Goal: Transaction & Acquisition: Download file/media

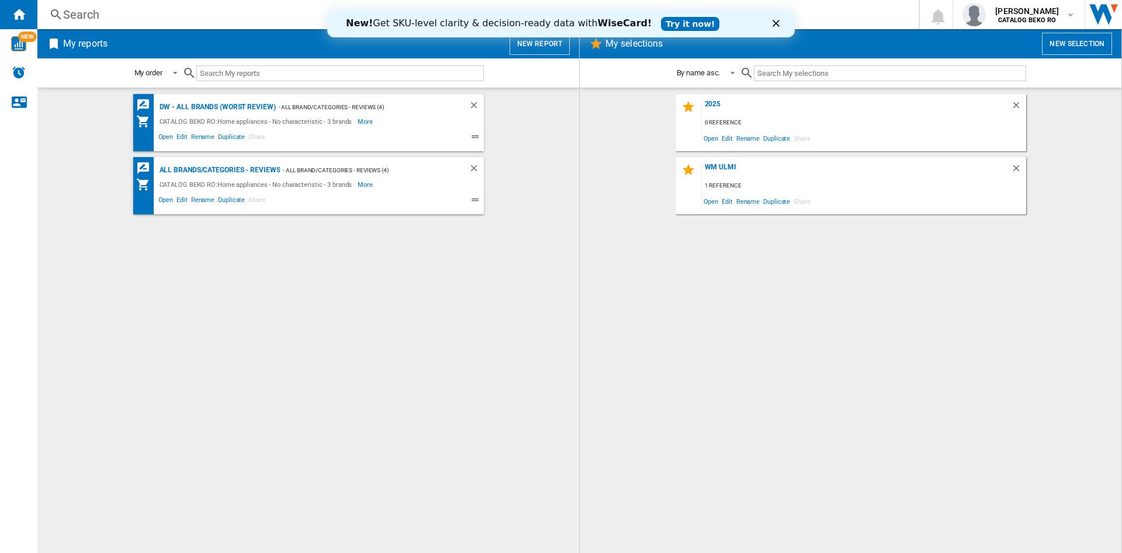
click at [775, 25] on icon "Close" at bounding box center [775, 23] width 7 height 7
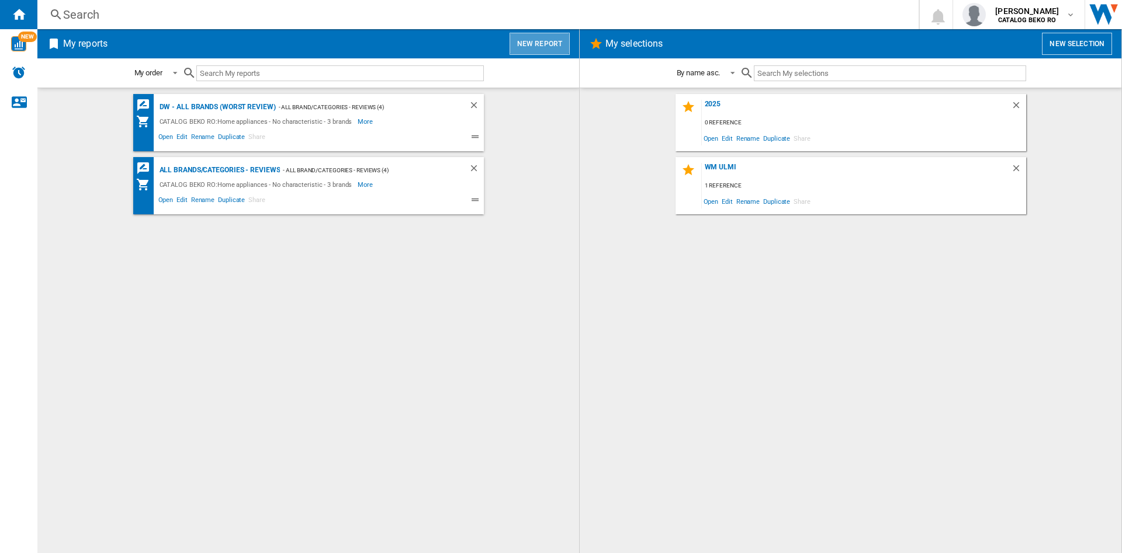
click at [543, 39] on button "New report" at bounding box center [540, 44] width 60 height 22
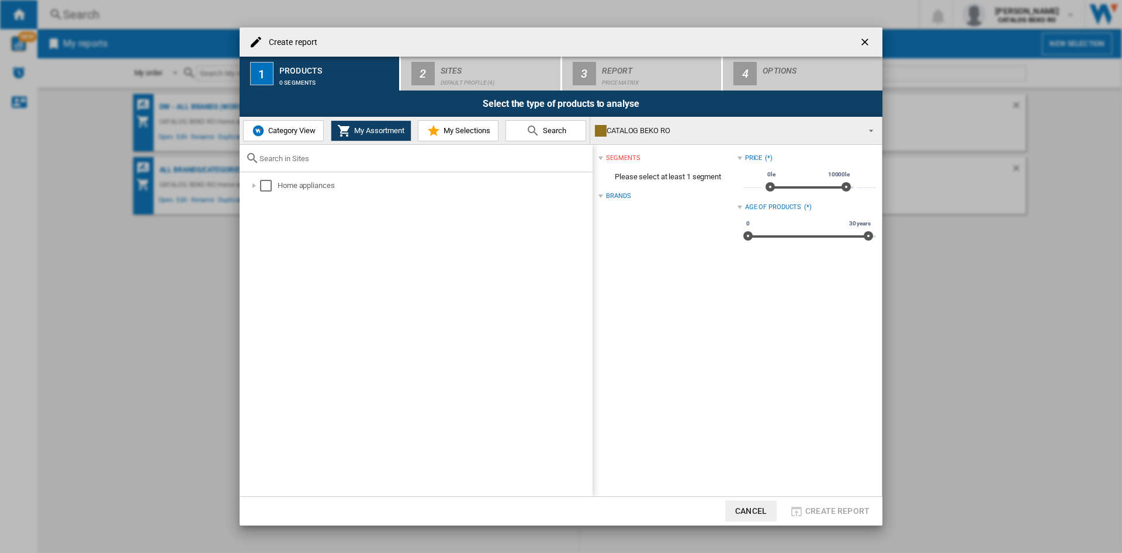
click at [595, 192] on div "segments Please select at least 1 segment Brands Price (*) * 0le 10000le 0le 10…" at bounding box center [736, 320] width 289 height 351
click at [599, 196] on div at bounding box center [600, 196] width 5 height 5
click at [264, 183] on div "Select" at bounding box center [266, 186] width 12 height 12
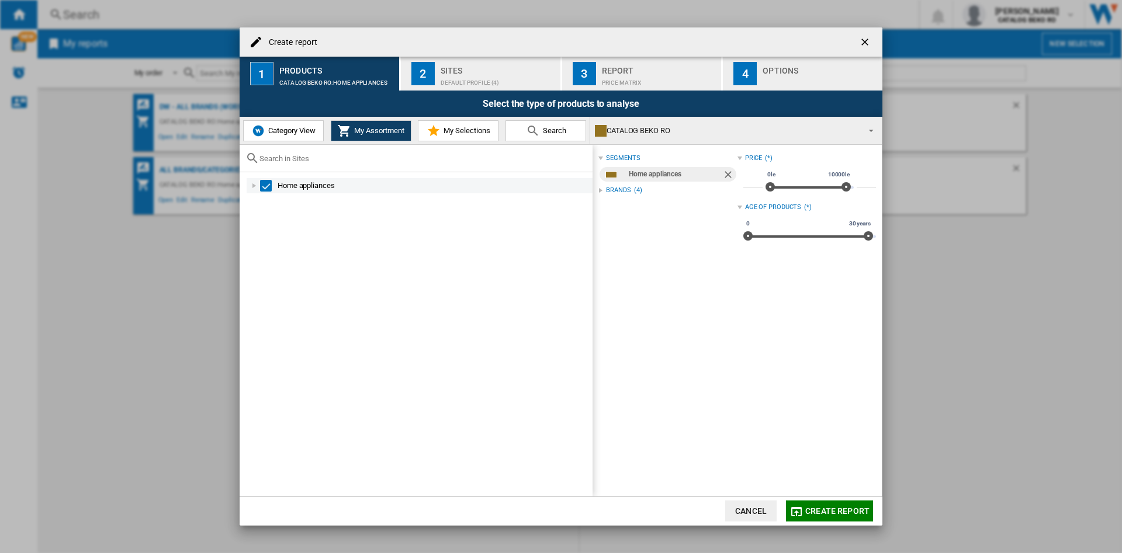
click at [250, 186] on div at bounding box center [254, 186] width 12 height 12
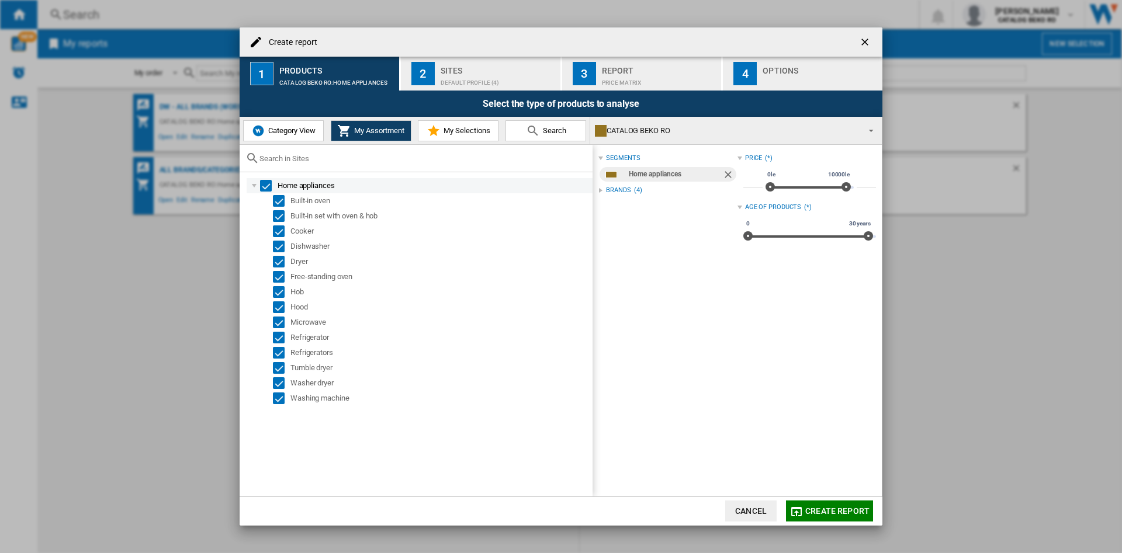
click at [267, 184] on div "Select" at bounding box center [266, 186] width 12 height 12
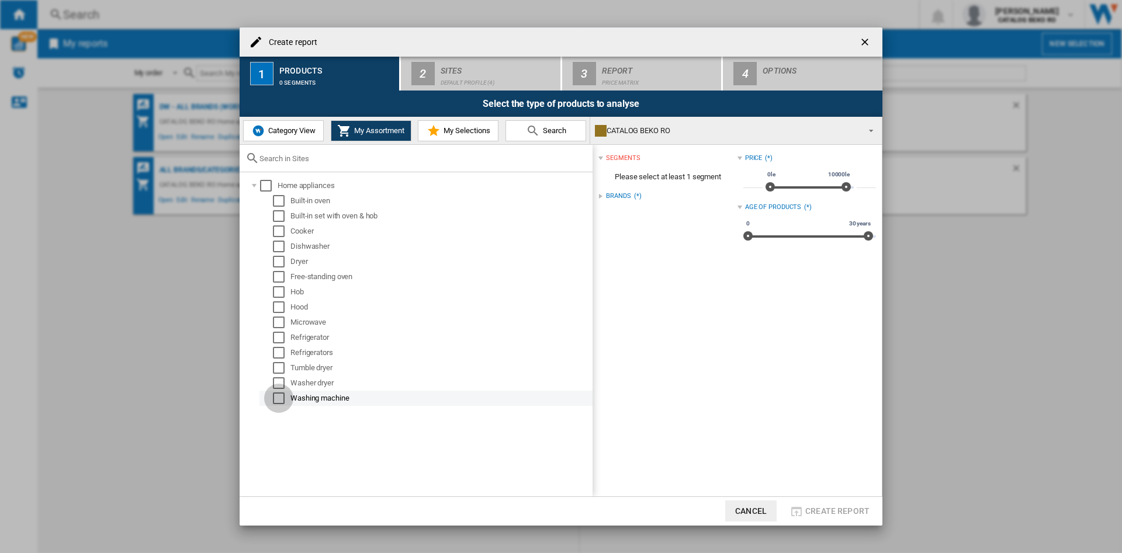
click at [281, 398] on div "Select" at bounding box center [279, 399] width 12 height 12
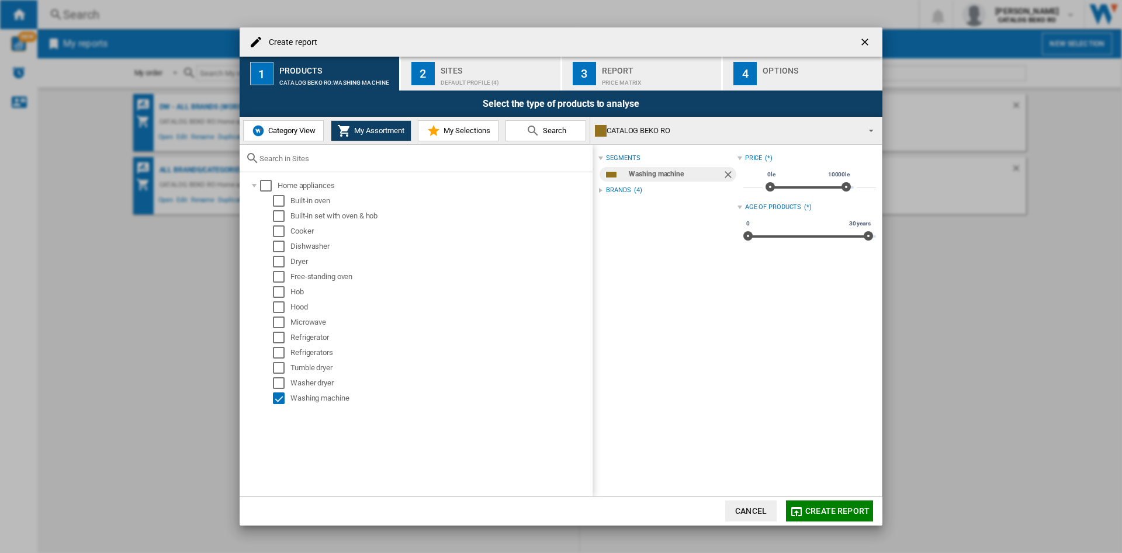
click at [304, 130] on span "Category View" at bounding box center [290, 130] width 50 height 9
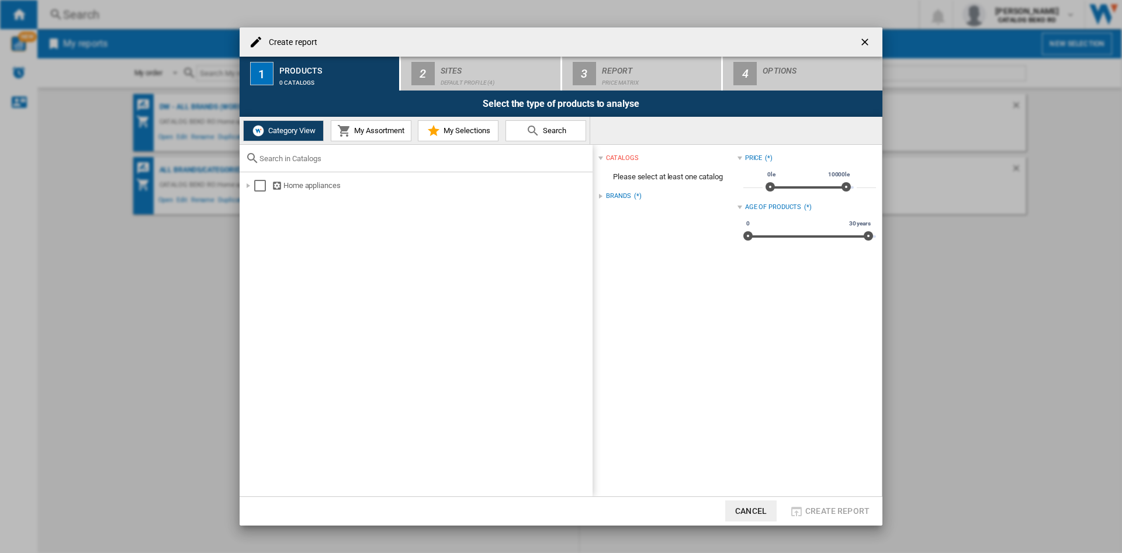
click at [355, 137] on button "My Assortment" at bounding box center [371, 130] width 81 height 21
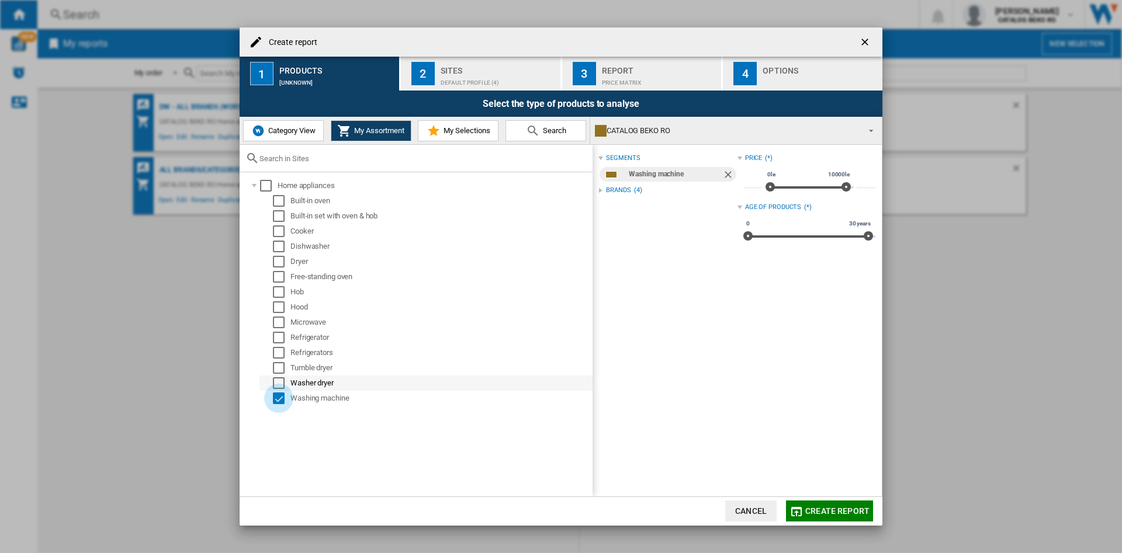
drag, startPoint x: 278, startPoint y: 397, endPoint x: 278, endPoint y: 376, distance: 21.6
click at [279, 397] on div "Select" at bounding box center [279, 399] width 12 height 12
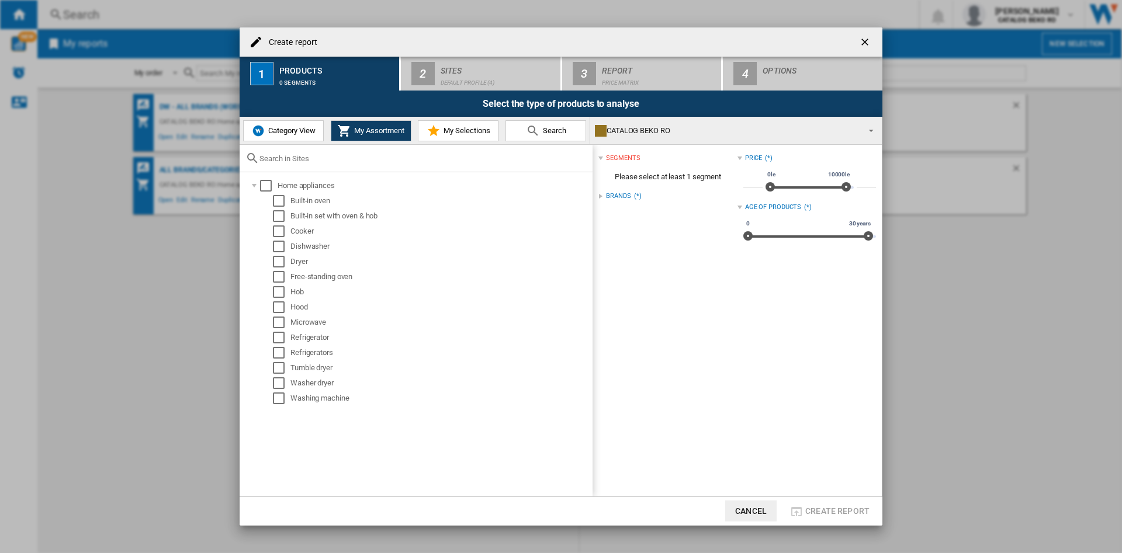
drag, startPoint x: 291, startPoint y: 120, endPoint x: 294, endPoint y: 129, distance: 9.2
click at [291, 122] on button "Category View" at bounding box center [283, 130] width 81 height 21
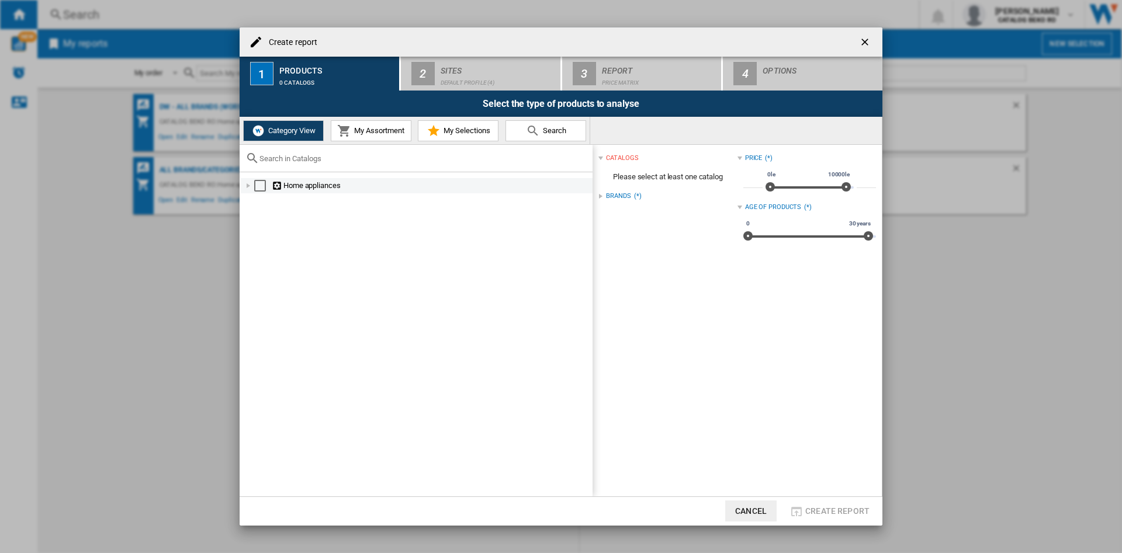
click at [255, 182] on div "Select" at bounding box center [260, 186] width 12 height 12
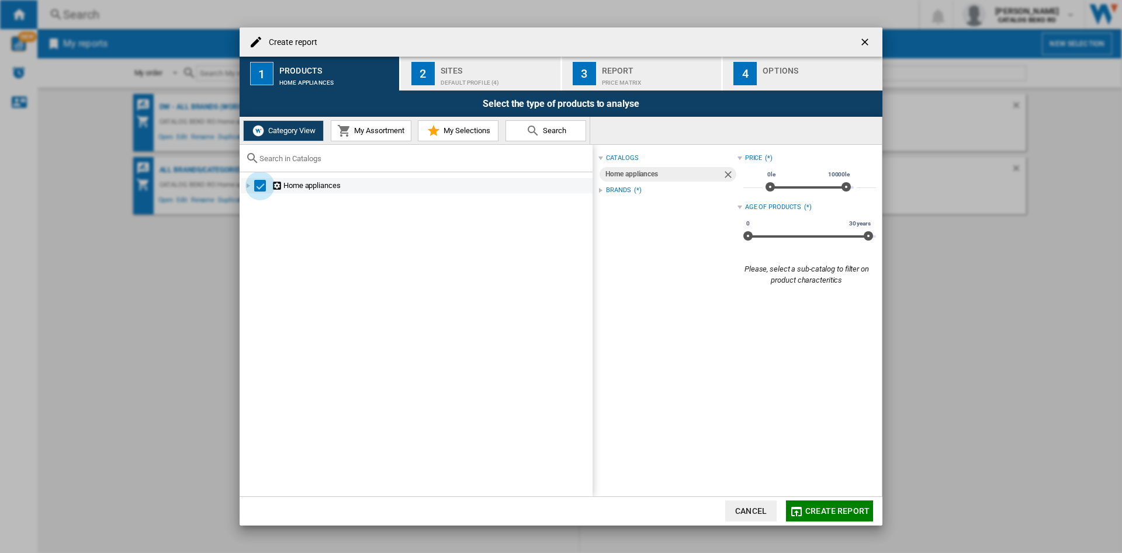
click at [259, 182] on div "Select" at bounding box center [260, 186] width 12 height 12
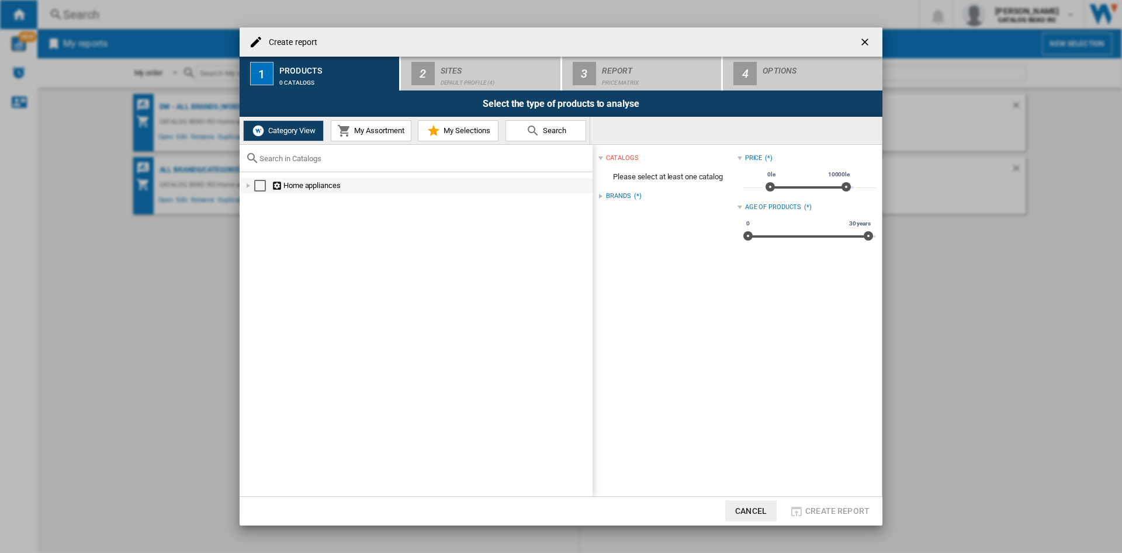
click at [249, 185] on div at bounding box center [248, 186] width 12 height 12
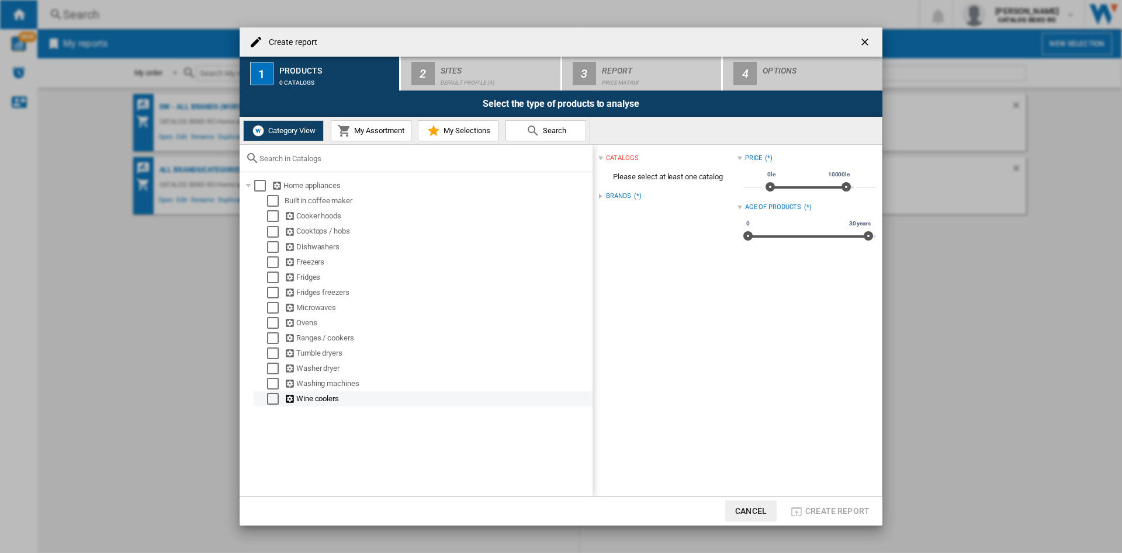
click at [269, 398] on div "Select" at bounding box center [273, 399] width 12 height 12
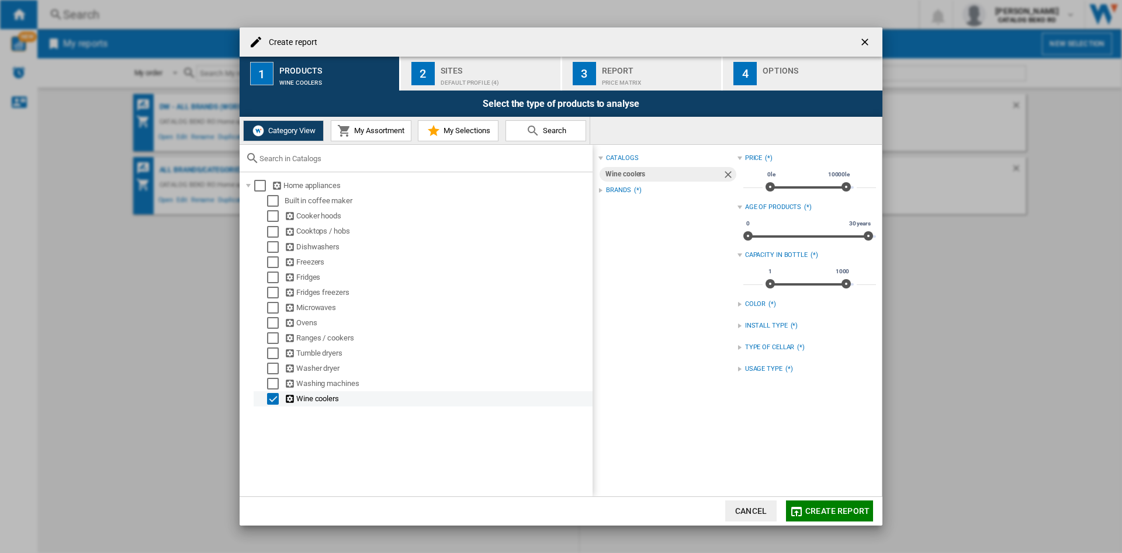
click at [269, 397] on div "Select" at bounding box center [273, 399] width 12 height 12
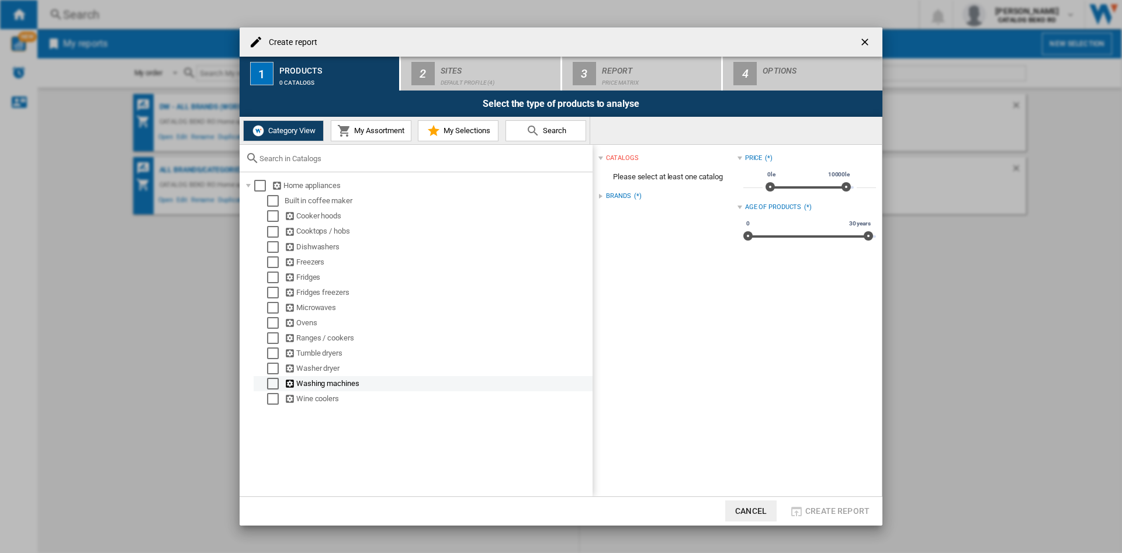
click at [276, 377] on div "Washing machines" at bounding box center [423, 383] width 339 height 15
click at [273, 386] on div "Select" at bounding box center [273, 384] width 12 height 12
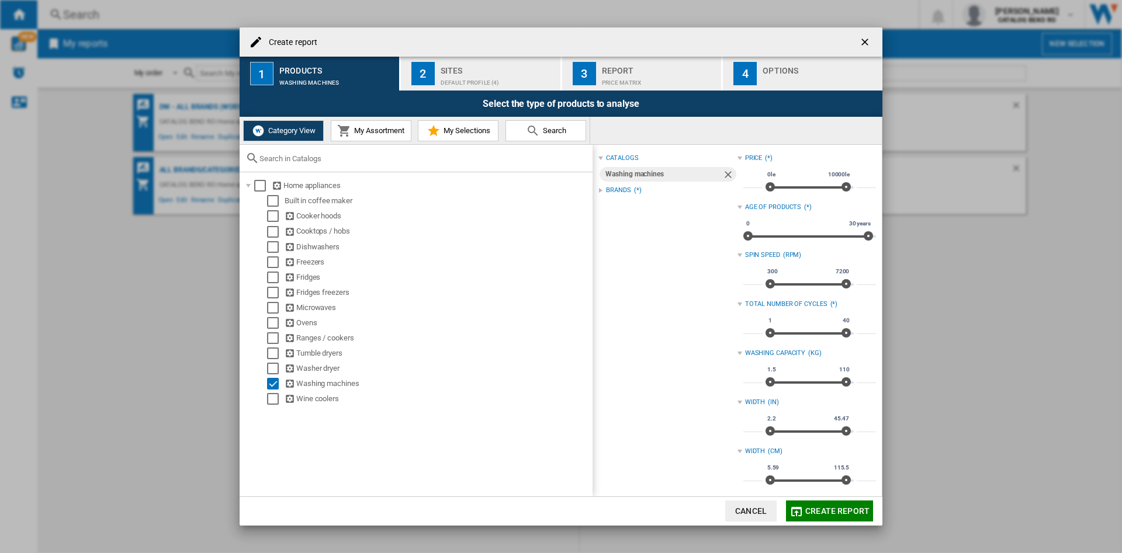
click at [601, 188] on div at bounding box center [600, 190] width 5 height 5
drag, startPoint x: 613, startPoint y: 212, endPoint x: 622, endPoint y: 237, distance: 26.3
click at [614, 212] on ng-md-icon "button" at bounding box center [613, 213] width 14 height 14
click at [622, 400] on div "+Show all" at bounding box center [670, 399] width 133 height 9
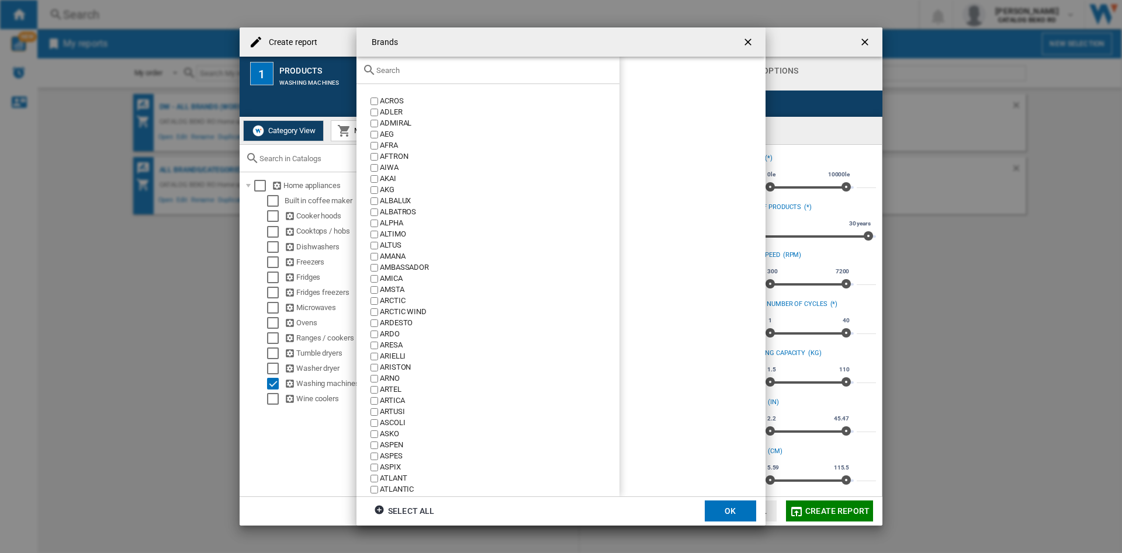
click at [443, 74] on input "text" at bounding box center [494, 70] width 237 height 9
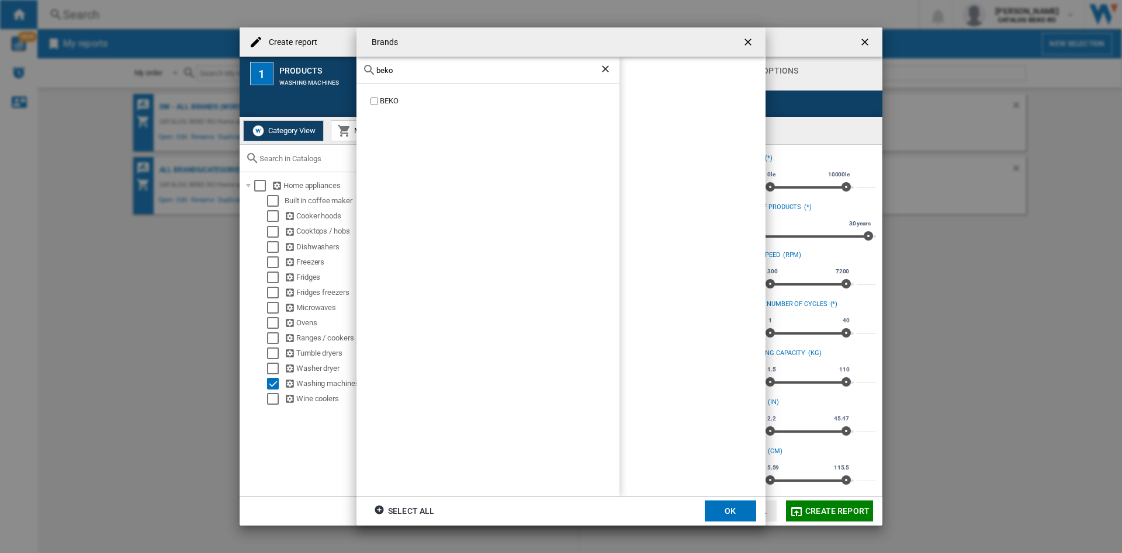
type input "beko"
click at [733, 504] on button "OK" at bounding box center [730, 511] width 51 height 21
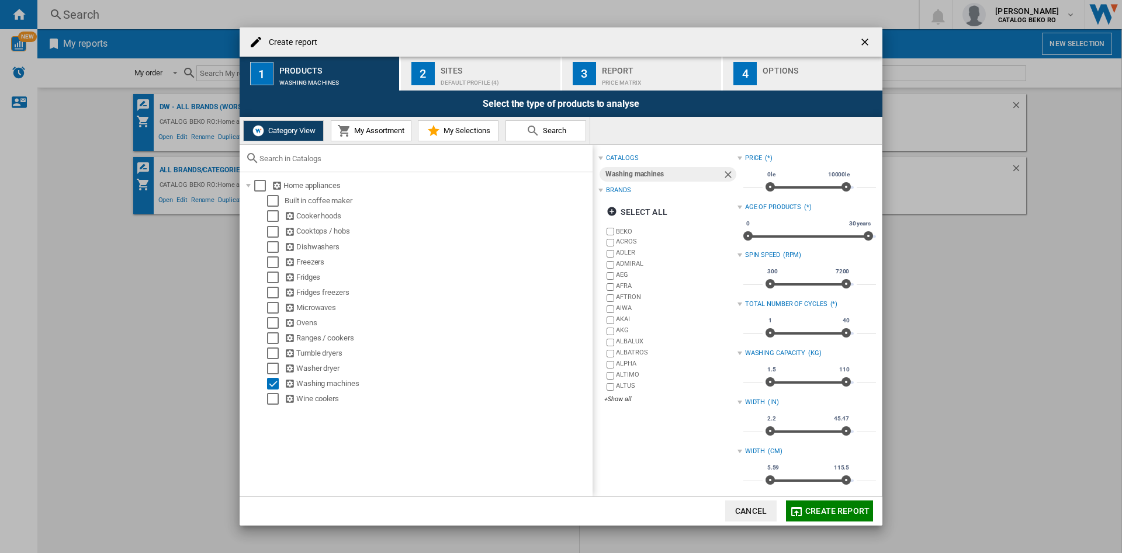
click at [372, 133] on span "My Assortment" at bounding box center [377, 130] width 53 height 9
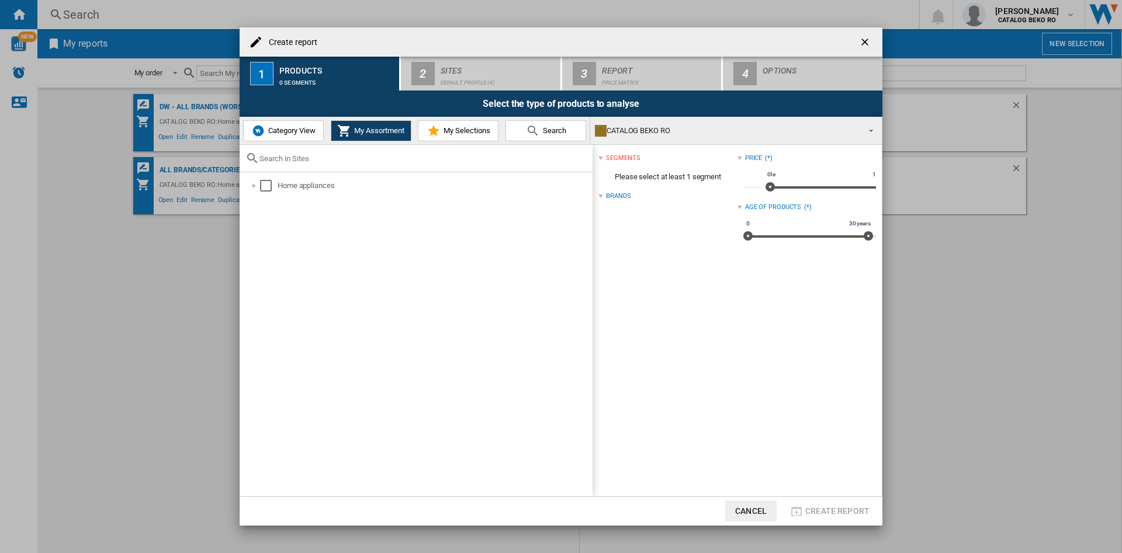
click at [461, 129] on span "My Selections" at bounding box center [466, 130] width 50 height 9
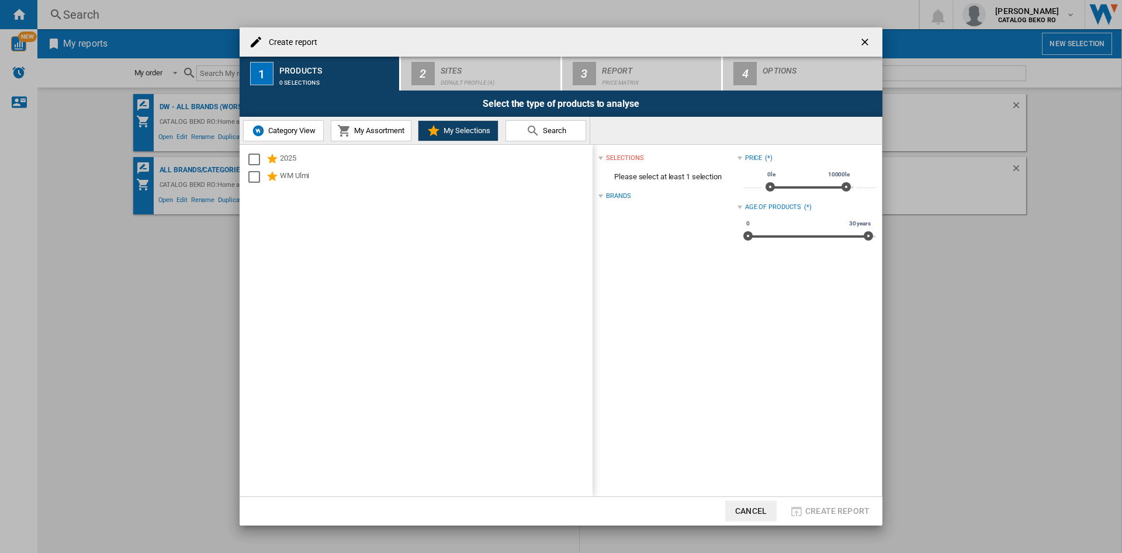
click at [547, 138] on button "Search" at bounding box center [545, 130] width 81 height 21
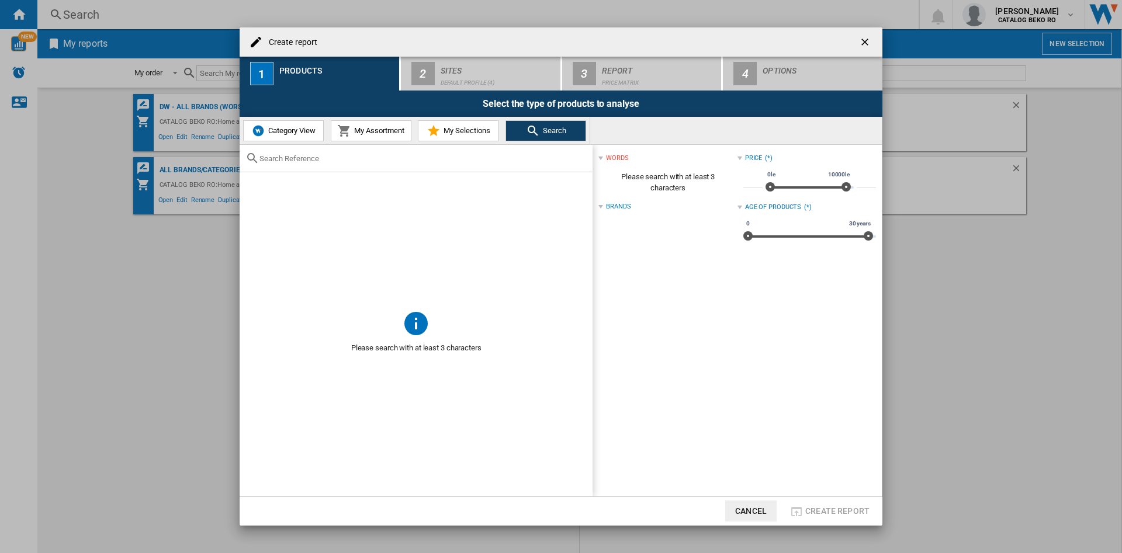
click at [458, 81] on div "Default profile (4)" at bounding box center [498, 80] width 115 height 12
click at [287, 138] on button "Category View" at bounding box center [283, 130] width 81 height 21
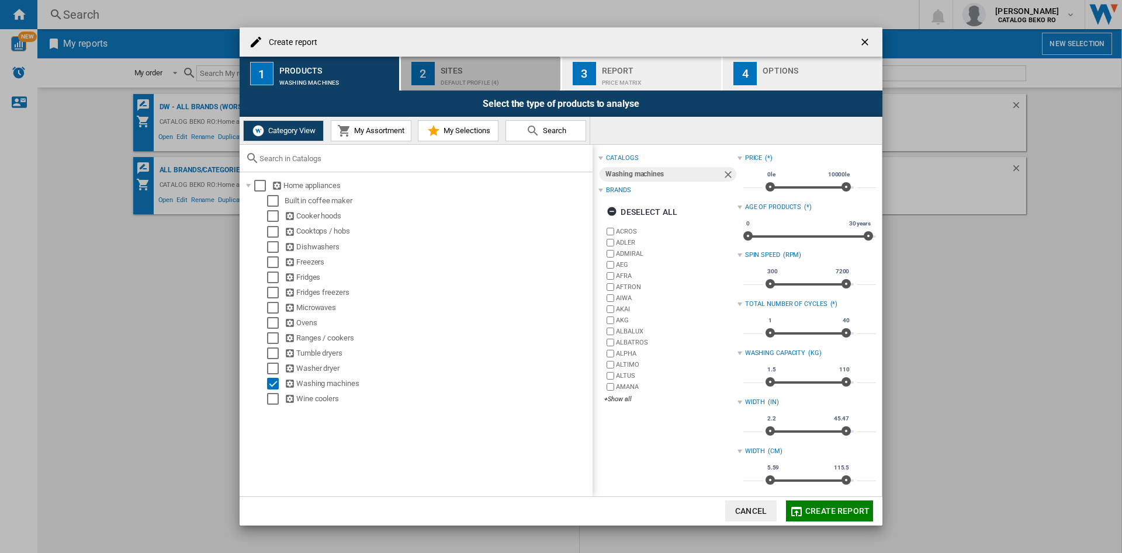
click at [459, 71] on div "Sites" at bounding box center [498, 67] width 115 height 12
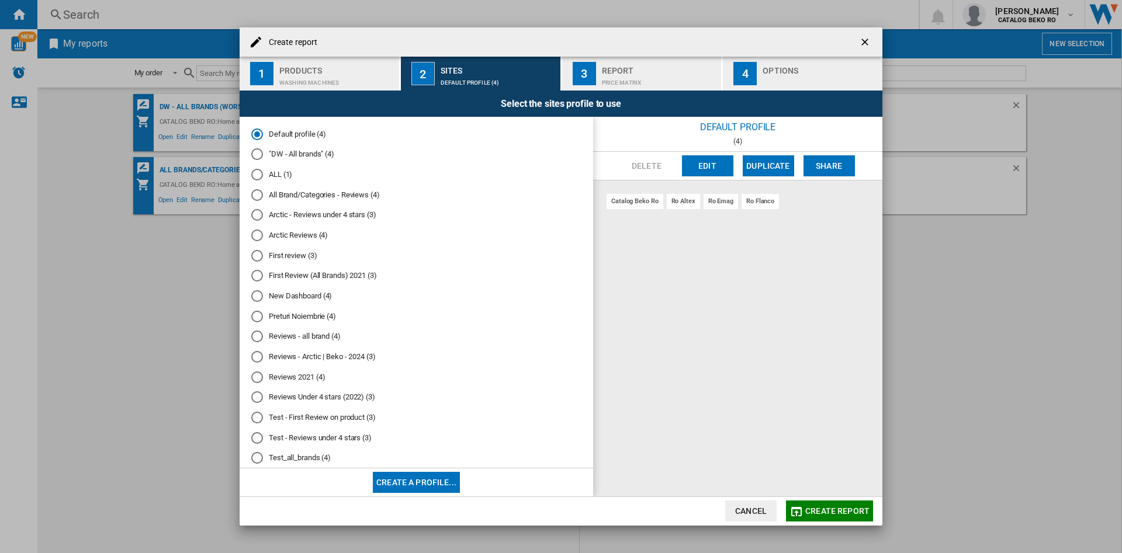
click at [411, 483] on button "Create a profile..." at bounding box center [416, 482] width 87 height 21
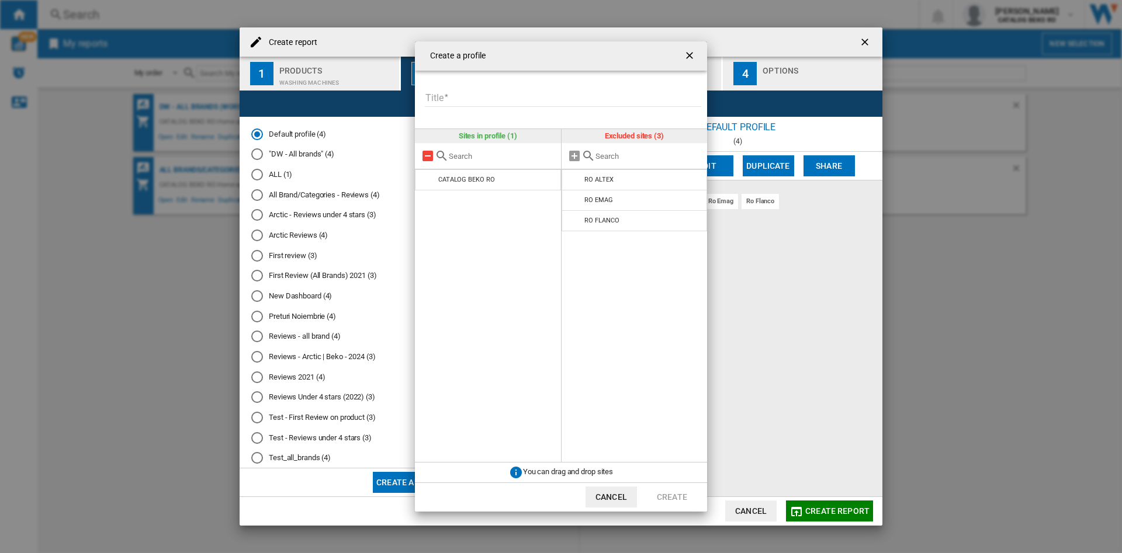
click at [428, 155] on md-icon at bounding box center [428, 156] width 14 height 14
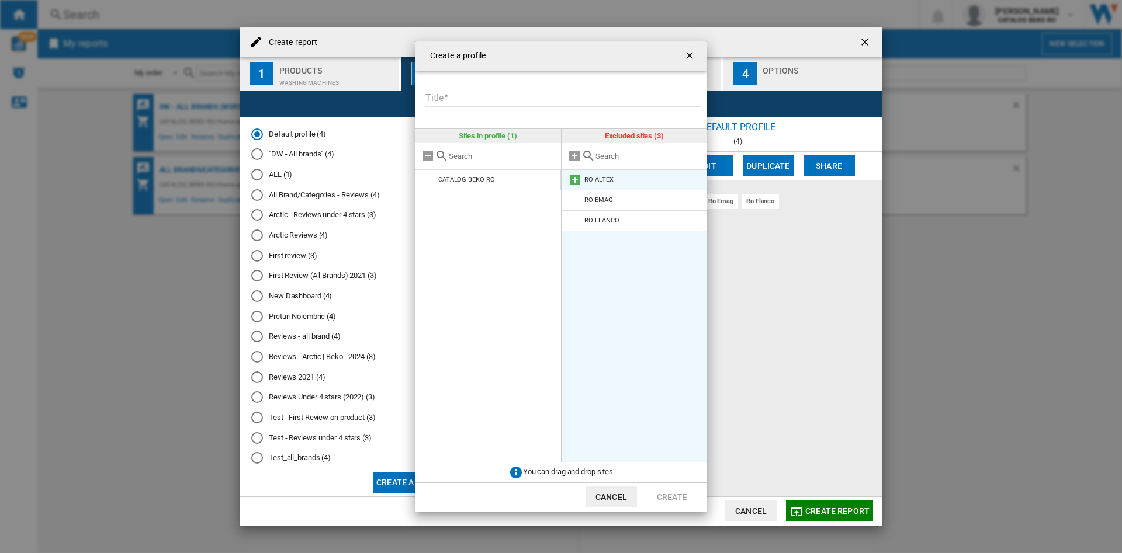
click at [580, 181] on md-icon at bounding box center [575, 180] width 14 height 14
drag, startPoint x: 580, startPoint y: 181, endPoint x: 578, endPoint y: 208, distance: 27.5
click at [577, 195] on md-icon at bounding box center [575, 200] width 14 height 14
click at [578, 181] on md-icon at bounding box center [575, 180] width 14 height 14
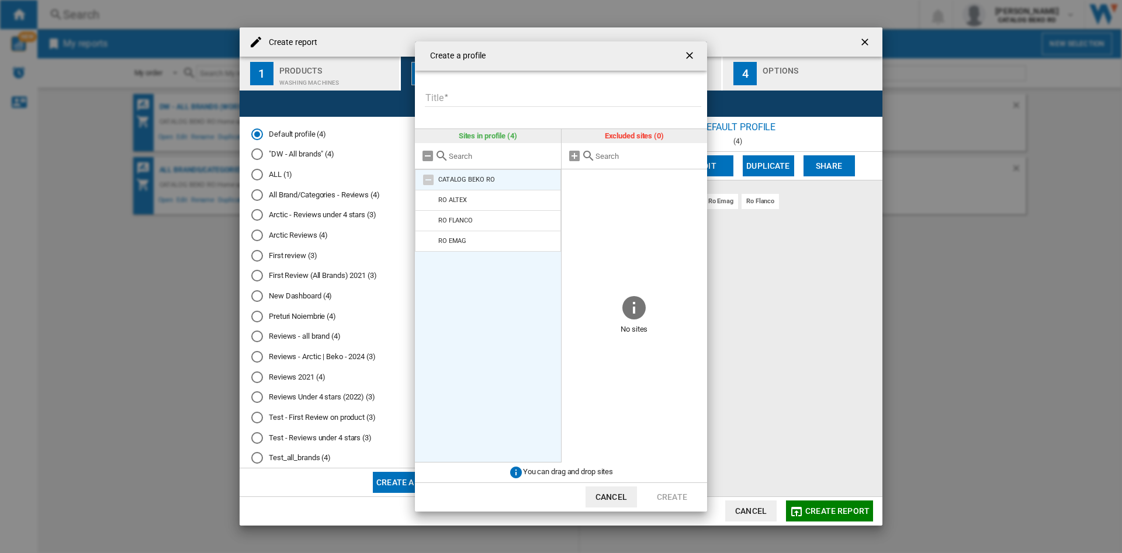
click at [428, 178] on md-icon at bounding box center [428, 180] width 14 height 14
click at [424, 181] on md-icon at bounding box center [428, 180] width 14 height 14
click at [475, 179] on div "CATALOG BEKO RO" at bounding box center [466, 180] width 57 height 8
click at [476, 179] on div "CATALOG BEKO RO" at bounding box center [466, 180] width 57 height 8
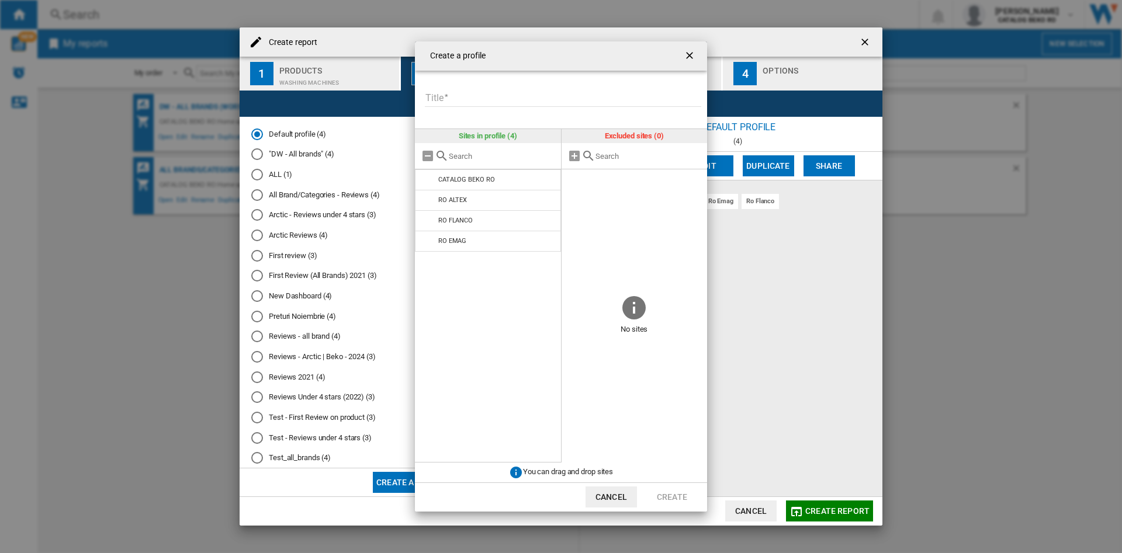
click at [476, 136] on div "Sites in profile (4)" at bounding box center [488, 136] width 146 height 14
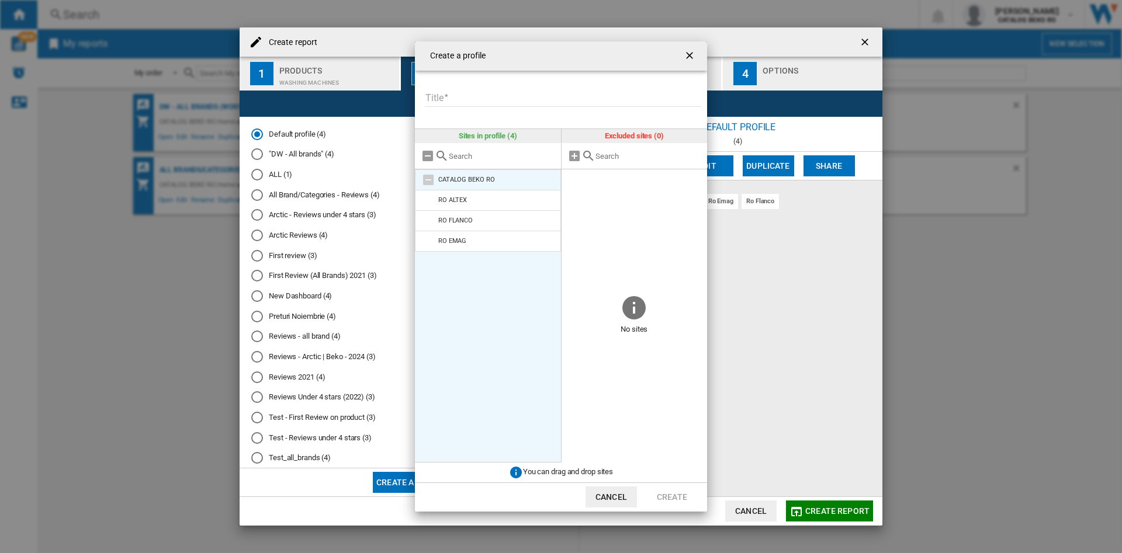
click at [474, 181] on div "CATALOG BEKO RO" at bounding box center [466, 180] width 57 height 8
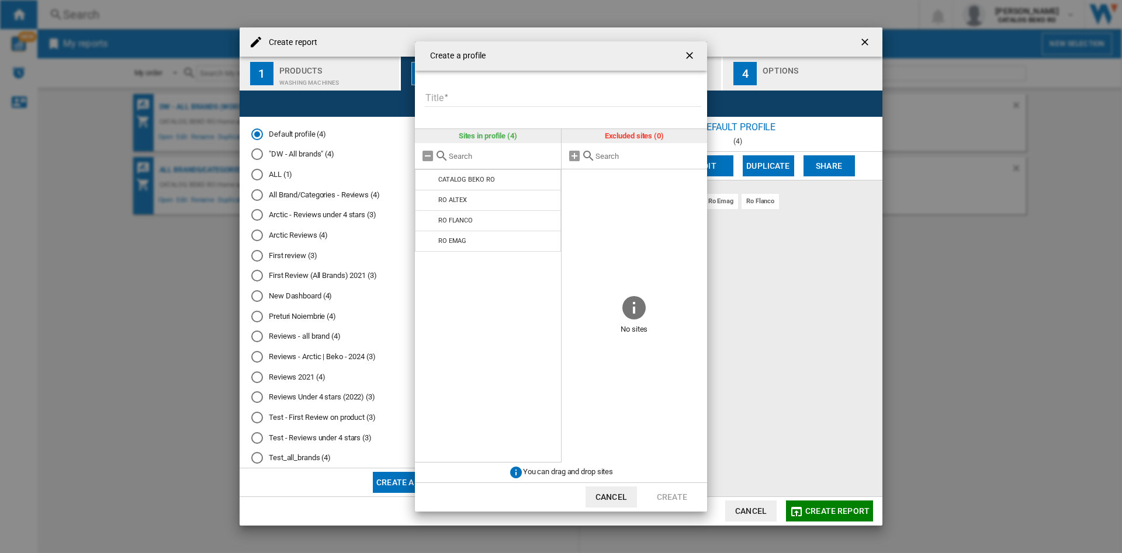
click at [436, 152] on md-icon at bounding box center [442, 156] width 14 height 14
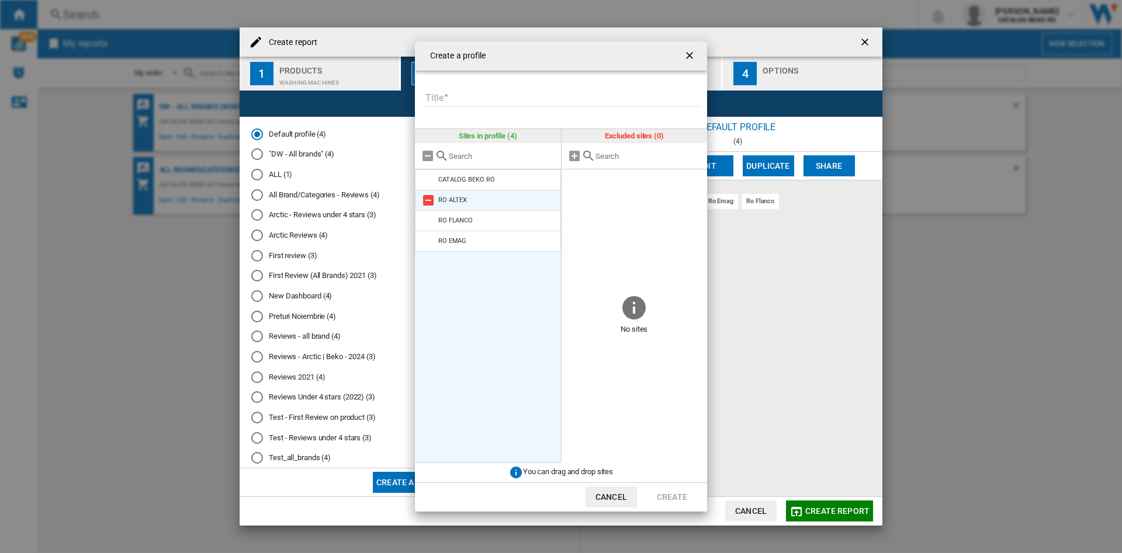
click at [427, 201] on md-icon at bounding box center [428, 200] width 14 height 14
click at [427, 200] on md-icon at bounding box center [428, 200] width 14 height 14
click at [428, 203] on md-icon at bounding box center [428, 200] width 14 height 14
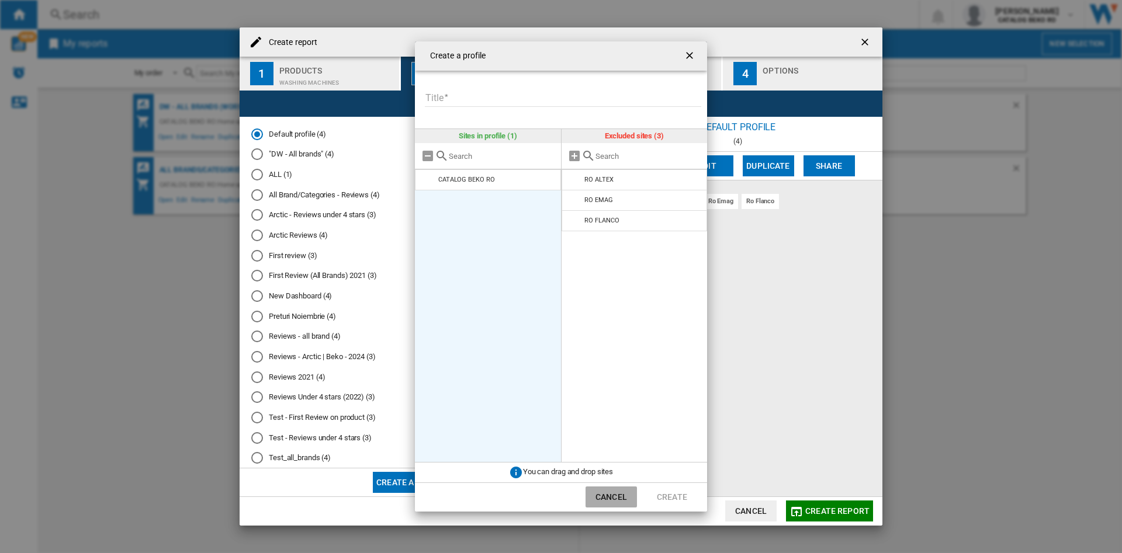
click at [631, 497] on button "Cancel" at bounding box center [610, 497] width 51 height 21
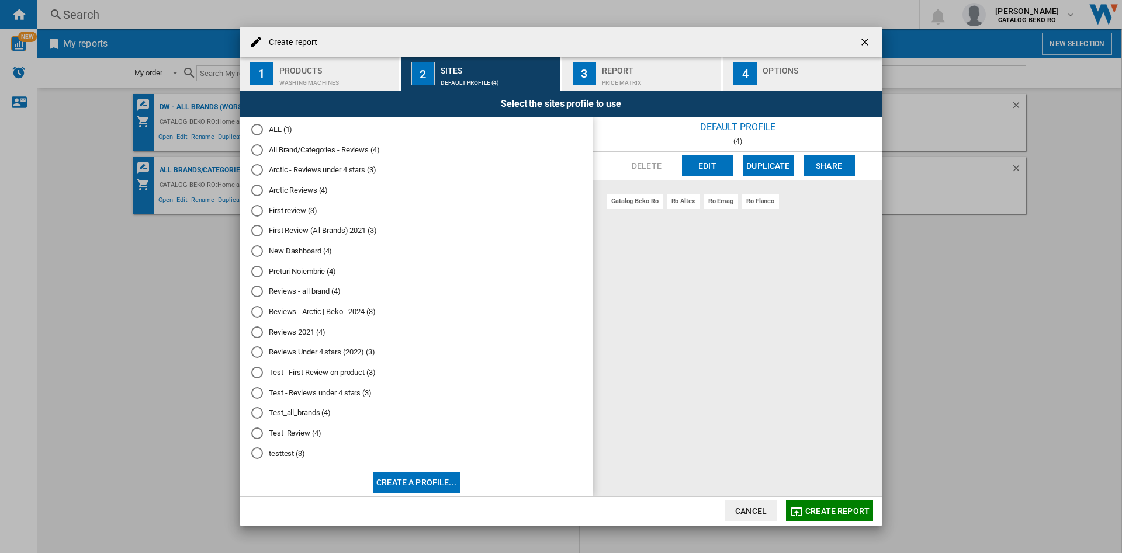
scroll to position [57, 0]
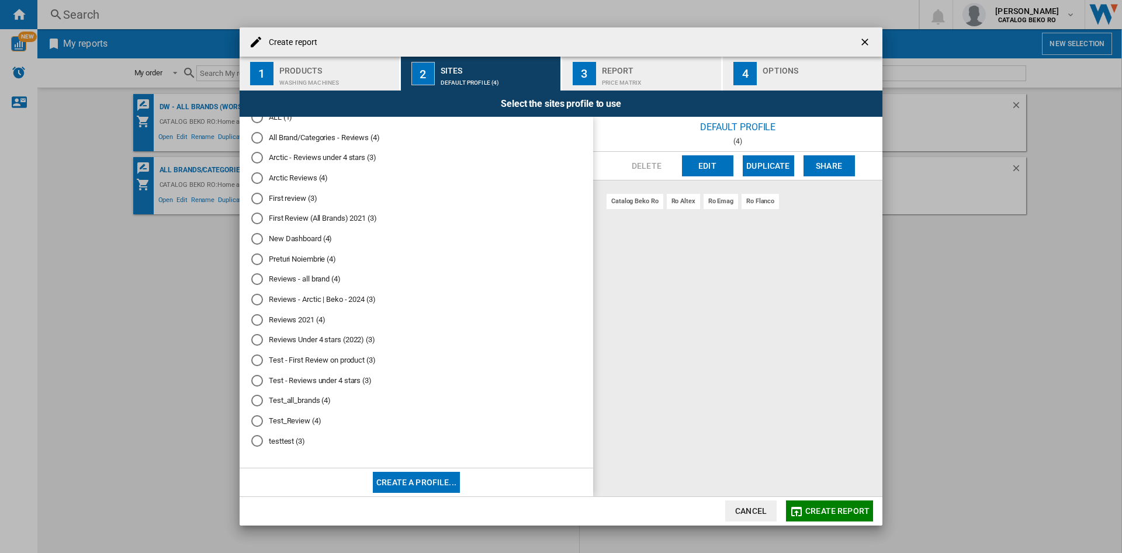
click at [414, 479] on button "Create a profile..." at bounding box center [416, 482] width 87 height 21
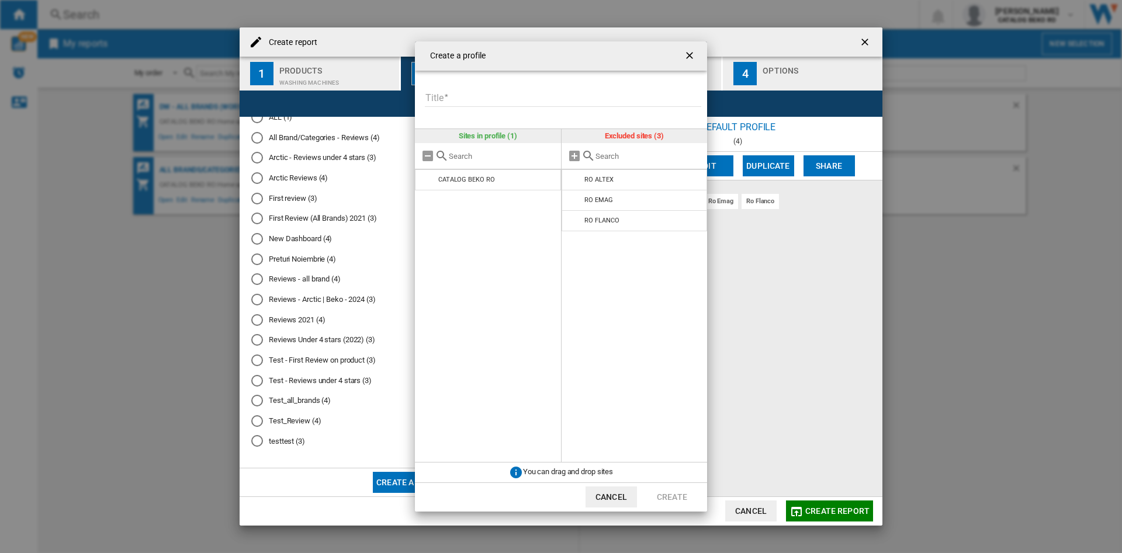
click at [459, 96] on input "Title" at bounding box center [563, 98] width 276 height 18
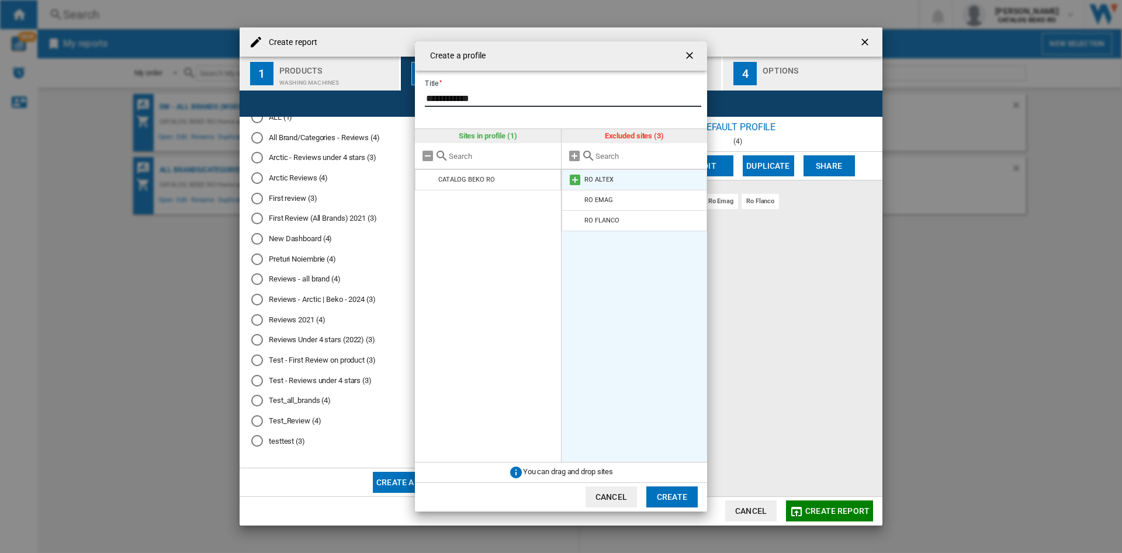
type input "**********"
click at [574, 179] on md-icon "{{::title}} {{::getI18NText('BUTTONS.CANCEL')}} ..." at bounding box center [575, 180] width 14 height 14
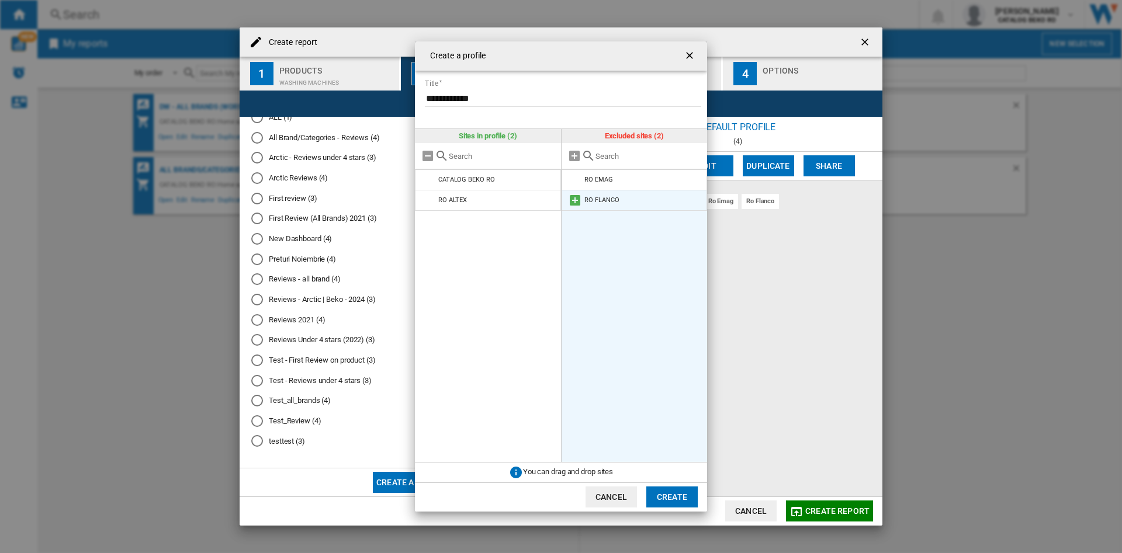
click at [577, 198] on md-icon "{{::title}} {{::getI18NText('BUTTONS.CANCEL')}} ..." at bounding box center [575, 200] width 14 height 14
click at [577, 181] on md-icon "{{::title}} {{::getI18NText('BUTTONS.CANCEL')}} ..." at bounding box center [575, 180] width 14 height 14
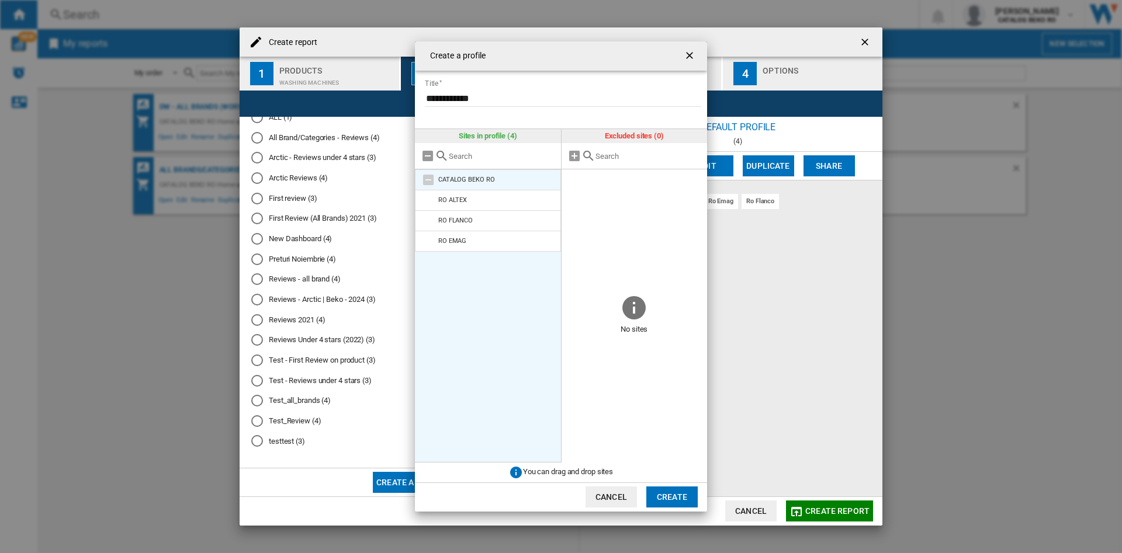
click at [429, 179] on md-icon "{{::title}} {{::getI18NText('BUTTONS.CANCEL')}} ..." at bounding box center [428, 180] width 14 height 14
click at [453, 183] on li "CATALOG BEKO RO" at bounding box center [488, 179] width 146 height 21
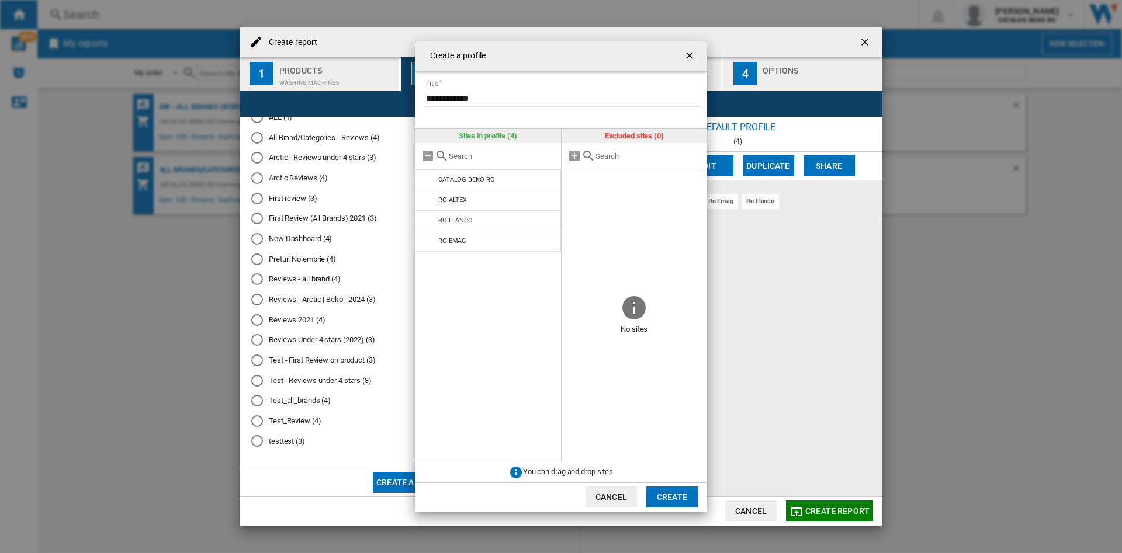
click at [677, 494] on button "Create" at bounding box center [671, 497] width 51 height 21
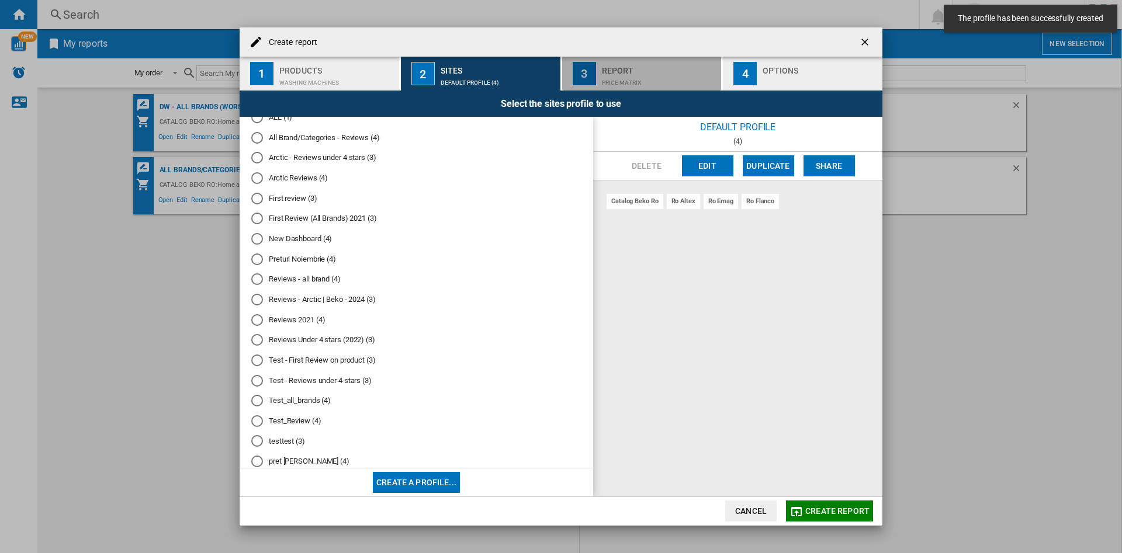
click at [621, 72] on div "Report" at bounding box center [659, 67] width 115 height 12
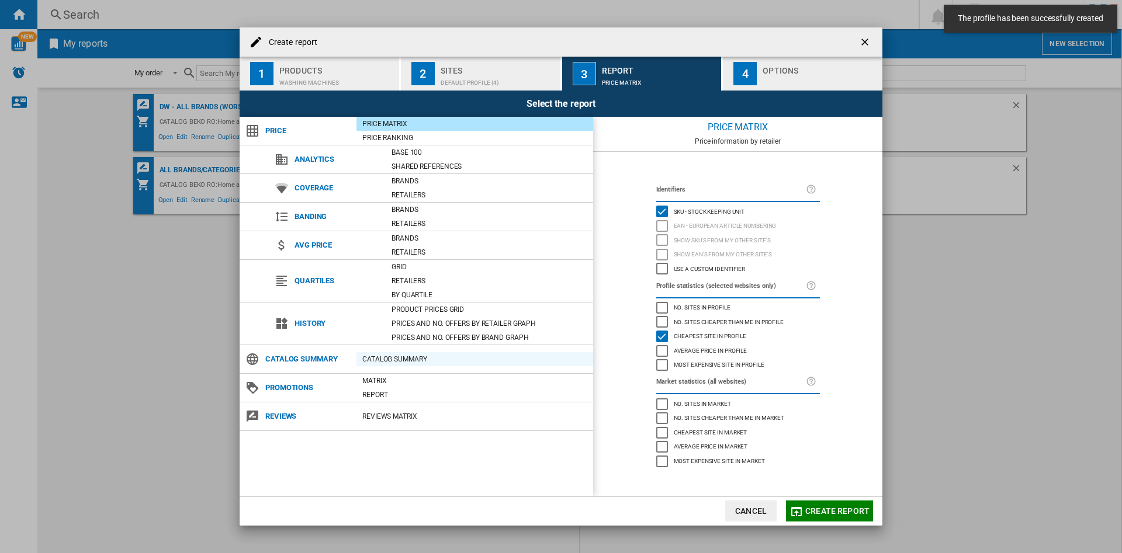
click at [390, 360] on div "Catalog Summary" at bounding box center [474, 359] width 237 height 12
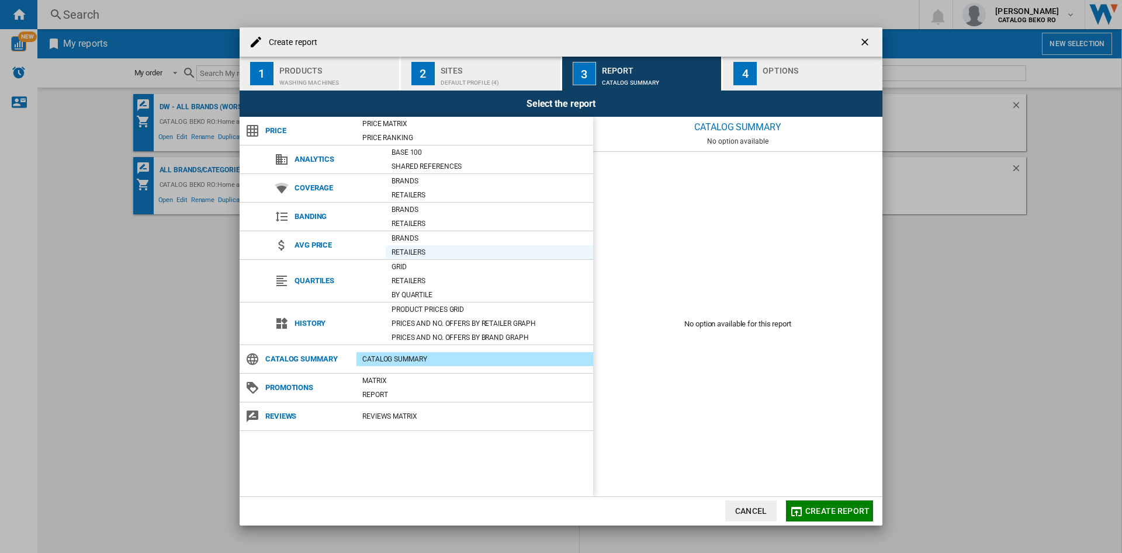
click at [413, 250] on div "Retailers" at bounding box center [489, 253] width 207 height 12
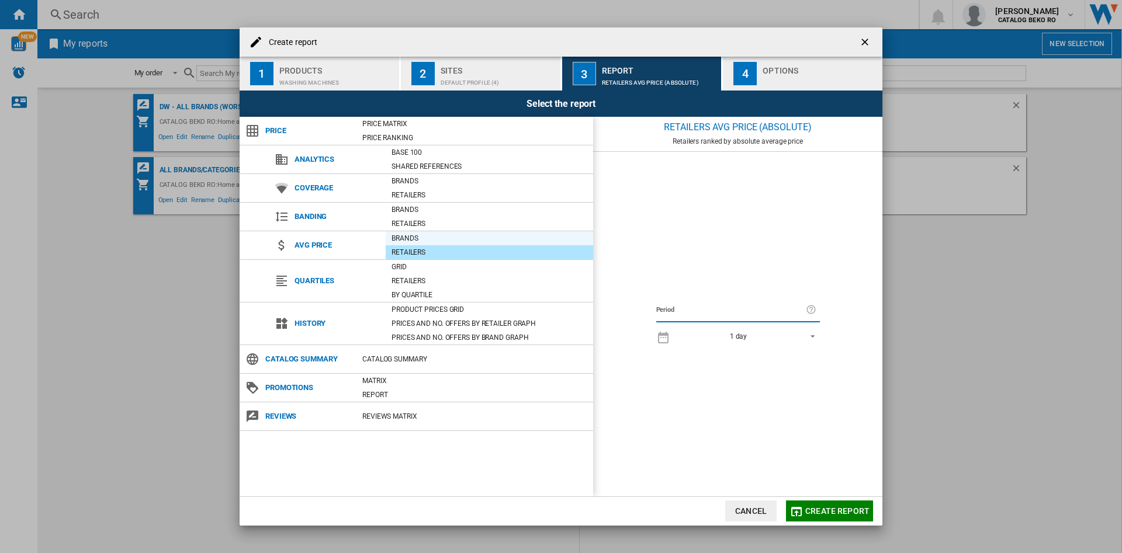
click at [408, 238] on div "Brands" at bounding box center [489, 239] width 207 height 12
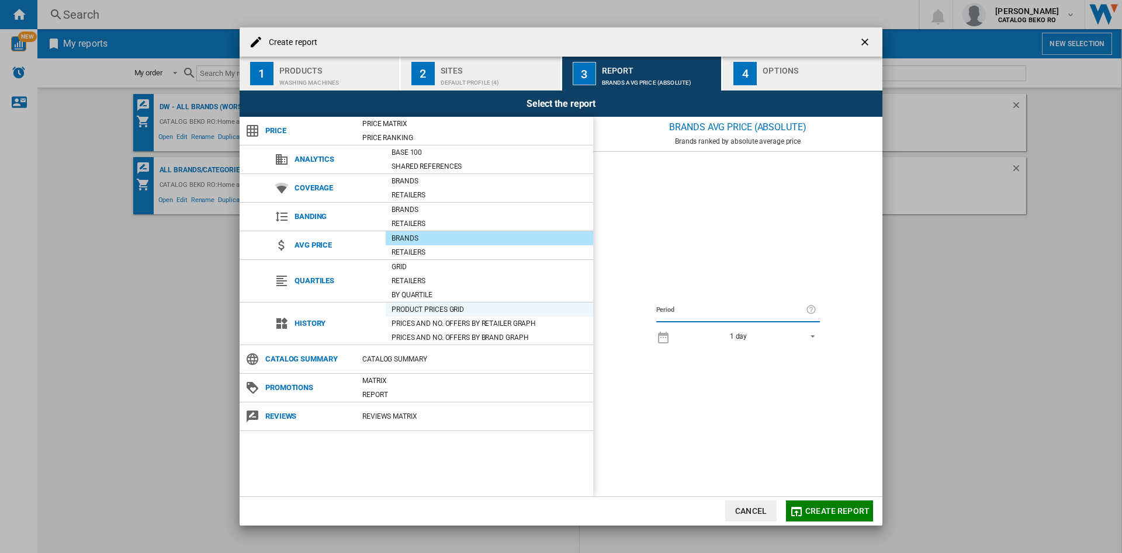
click at [448, 310] on div "Product prices grid" at bounding box center [489, 310] width 207 height 12
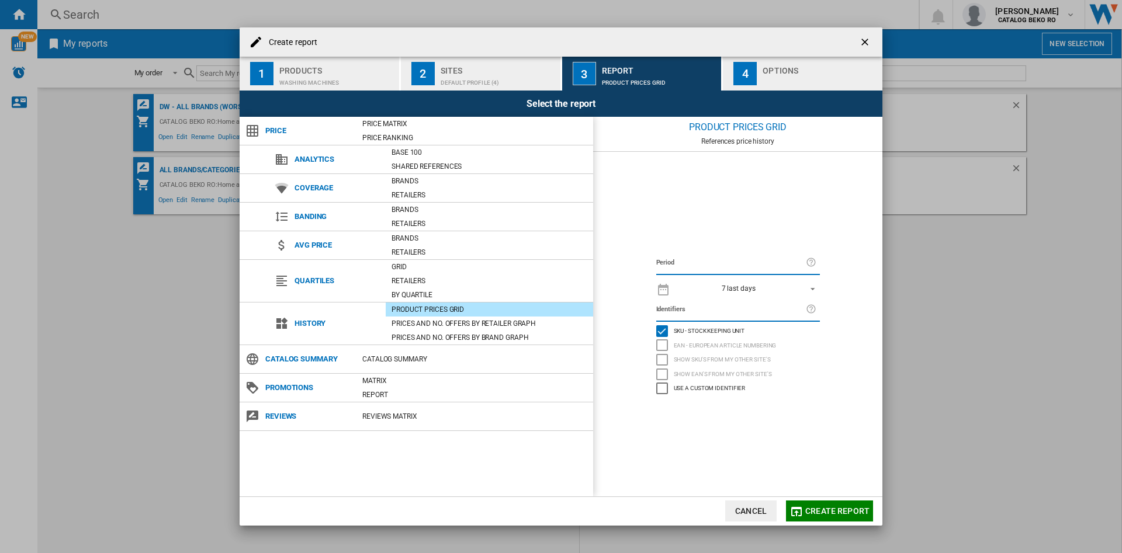
click at [801, 290] on md-select-value "7 last days" at bounding box center [748, 288] width 144 height 16
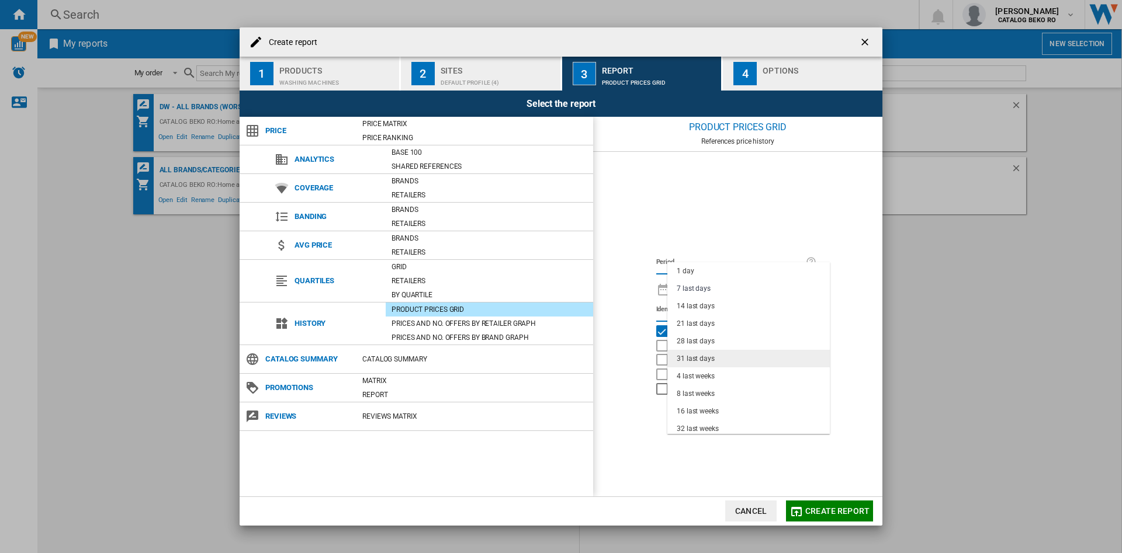
drag, startPoint x: 687, startPoint y: 357, endPoint x: 702, endPoint y: 364, distance: 17.3
click at [688, 357] on div "31 last days" at bounding box center [696, 359] width 38 height 10
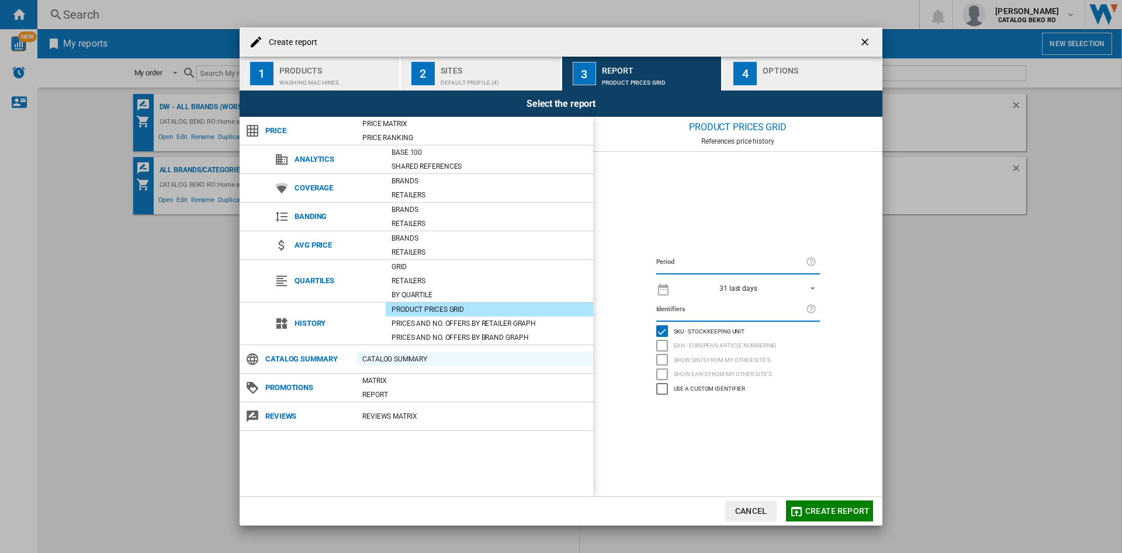
click at [387, 357] on div "Catalog Summary" at bounding box center [474, 359] width 237 height 12
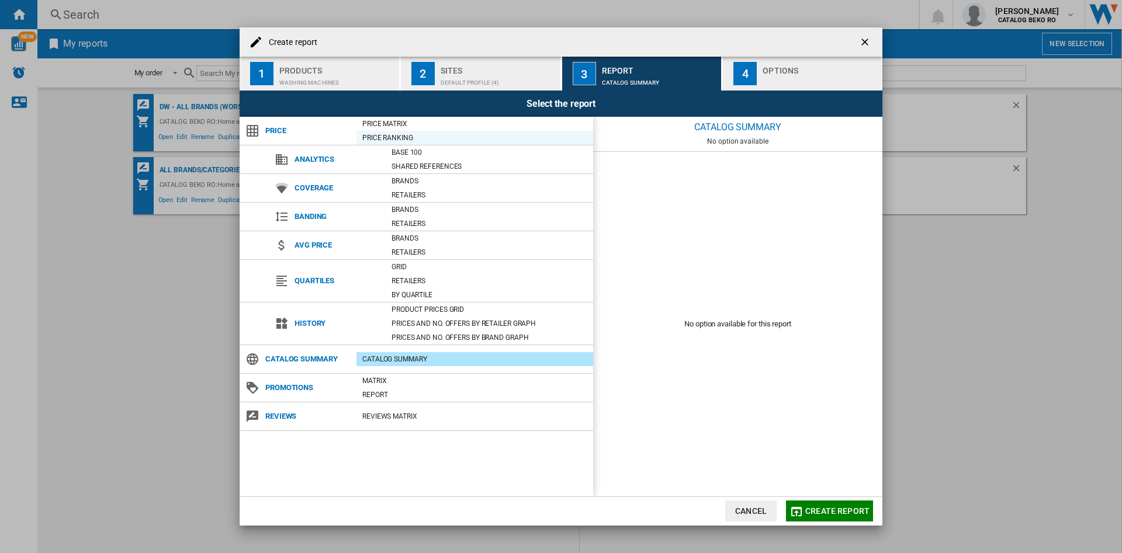
click at [401, 136] on div "Price Ranking" at bounding box center [474, 138] width 237 height 12
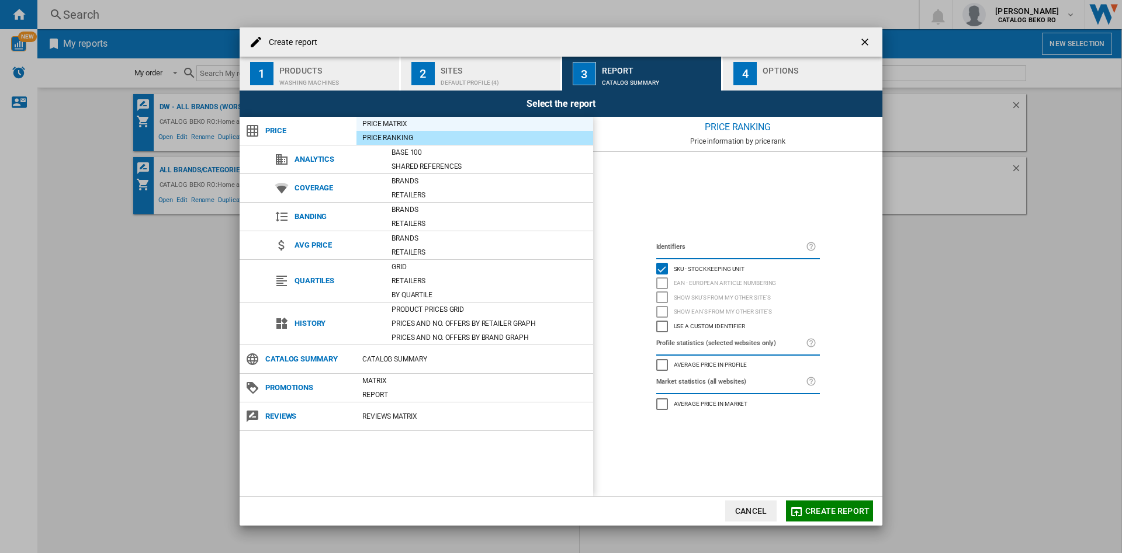
click at [407, 123] on div "Price Matrix" at bounding box center [474, 124] width 237 height 12
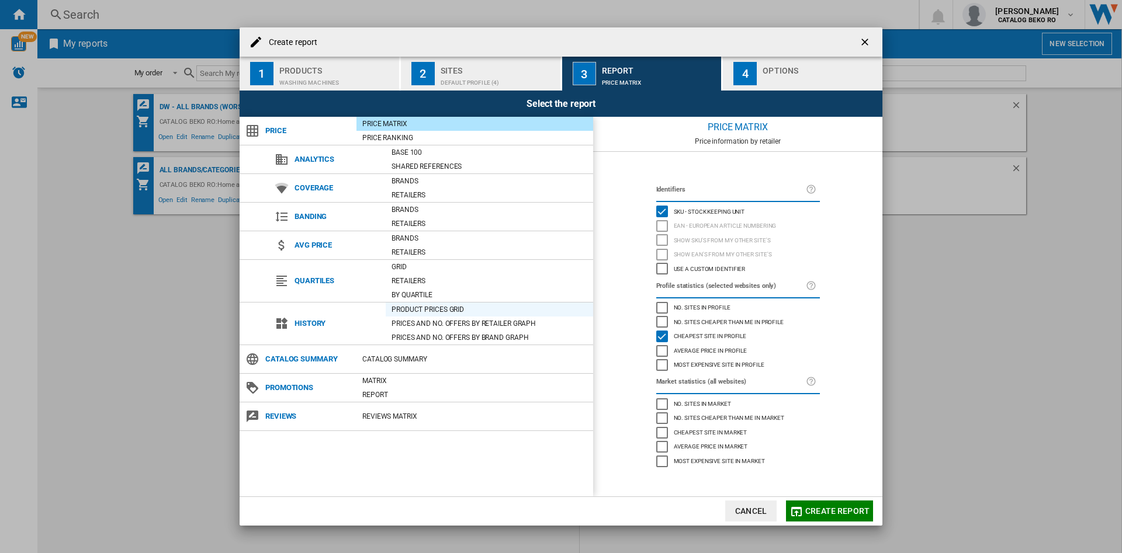
click at [440, 307] on div "Product prices grid" at bounding box center [489, 310] width 207 height 12
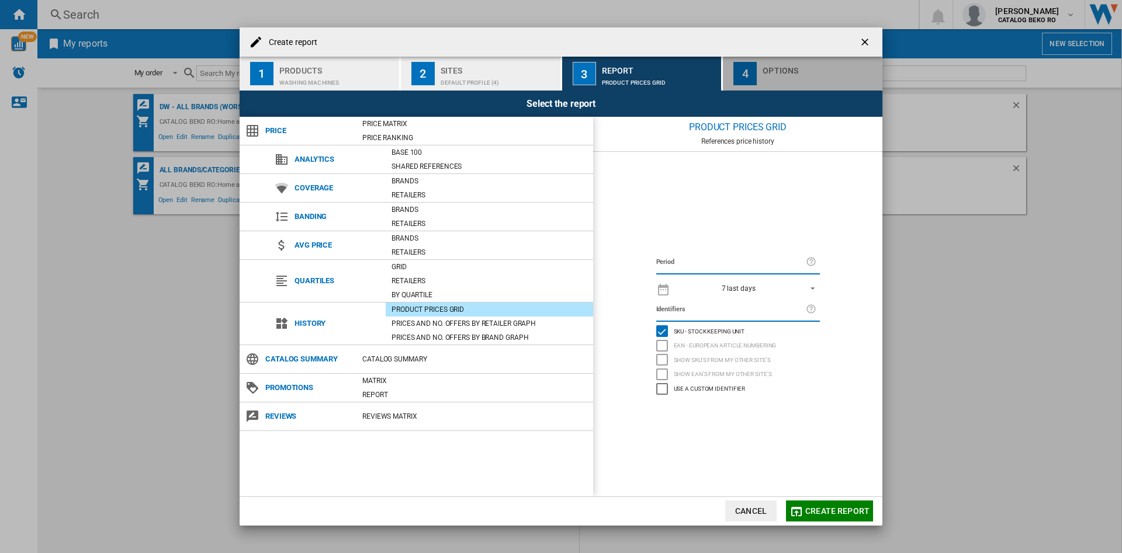
click at [770, 75] on div "button" at bounding box center [820, 80] width 115 height 12
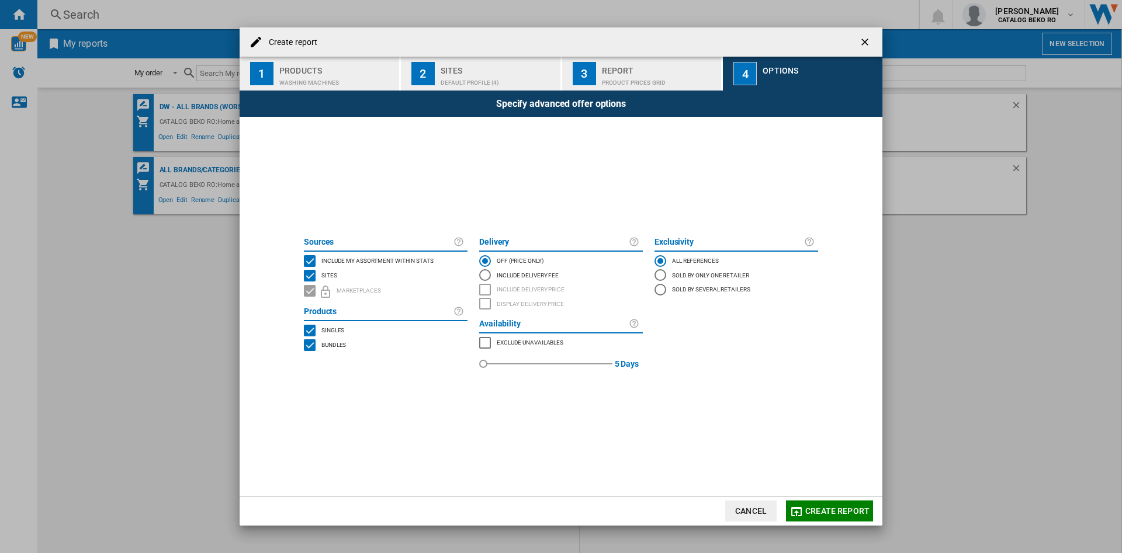
click at [309, 261] on div "INCLUDE MY SITE" at bounding box center [310, 261] width 12 height 12
click at [309, 275] on div "SITES" at bounding box center [310, 276] width 12 height 12
click at [313, 277] on div "SITES" at bounding box center [310, 276] width 12 height 12
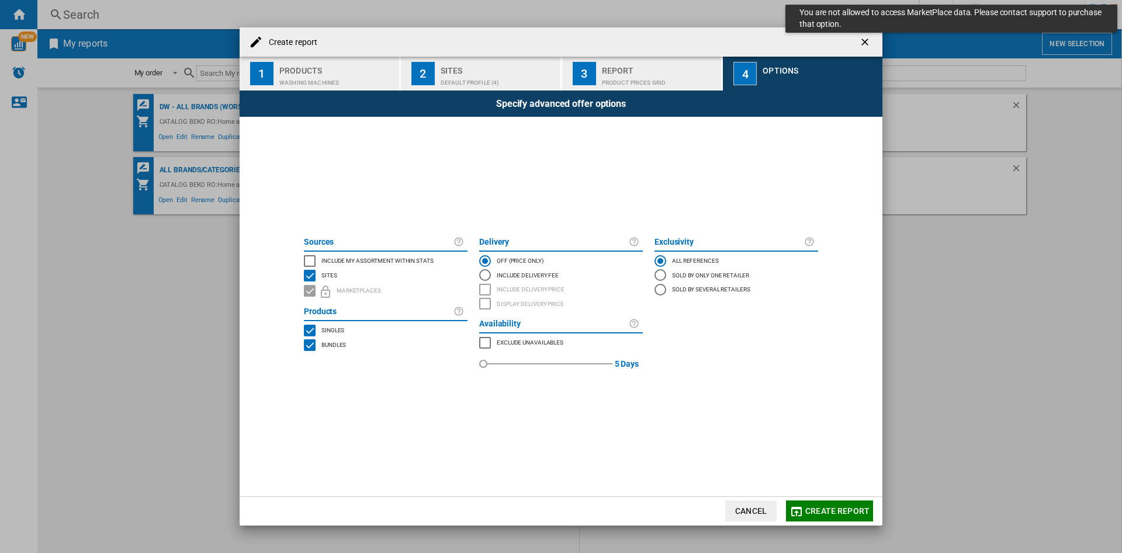
drag, startPoint x: 302, startPoint y: 258, endPoint x: 308, endPoint y: 261, distance: 6.5
click at [304, 259] on div "INCLUDE MY SITE" at bounding box center [310, 261] width 12 height 12
click at [309, 275] on div "SITES" at bounding box center [310, 276] width 12 height 12
click at [309, 261] on div "INCLUDE MY SITE" at bounding box center [310, 261] width 12 height 12
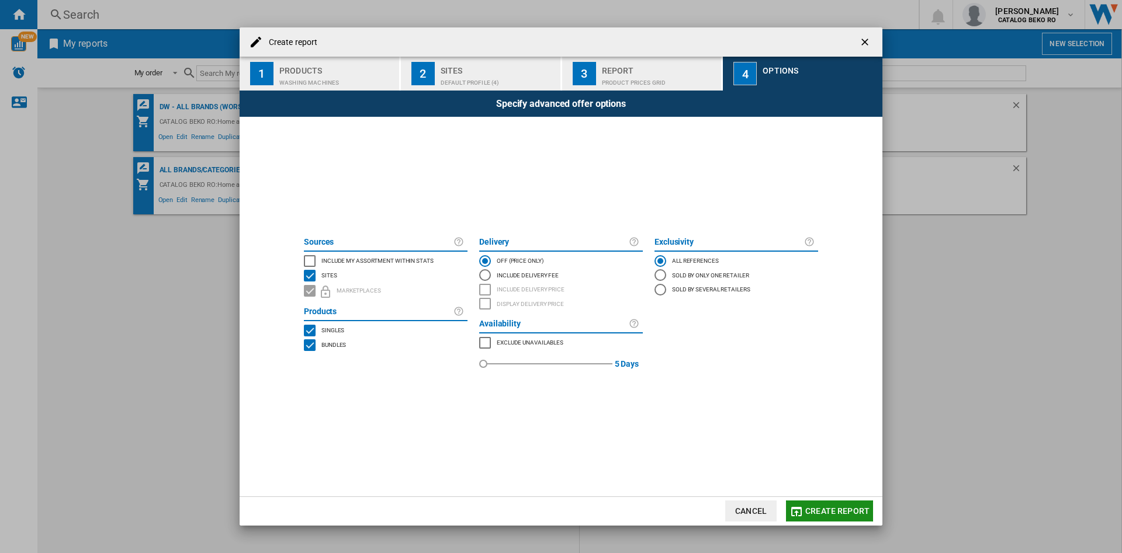
click at [817, 515] on span "Create report" at bounding box center [837, 511] width 64 height 9
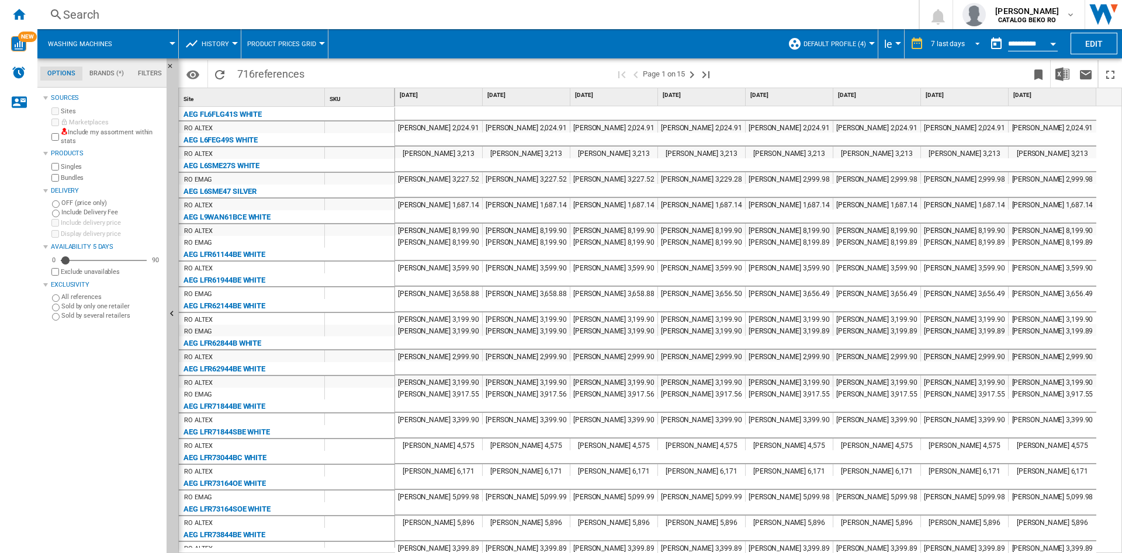
click at [979, 37] on md-select-value "7 last days" at bounding box center [957, 44] width 55 height 18
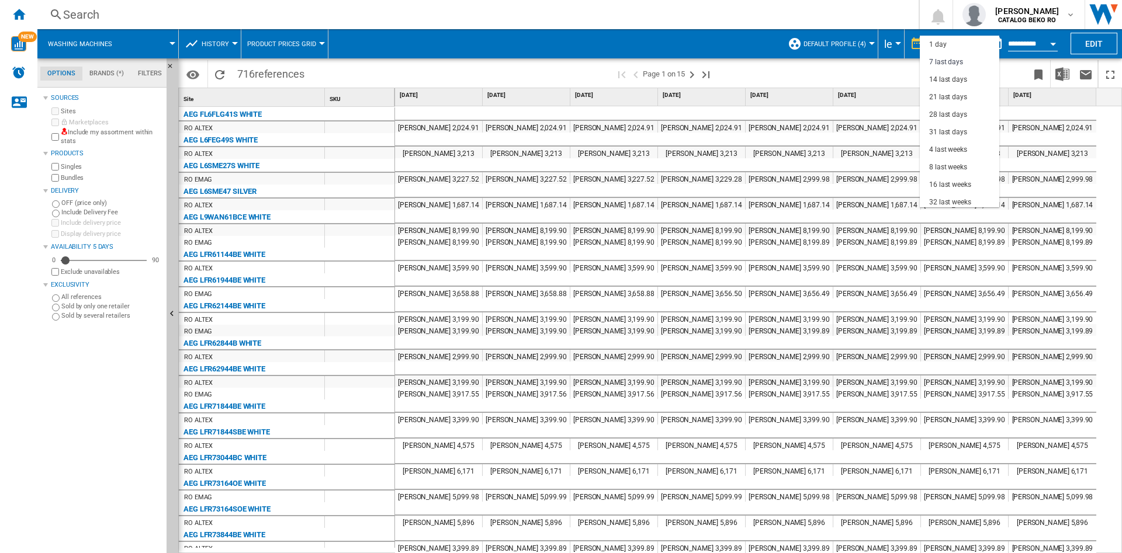
scroll to position [18, 0]
click at [949, 117] on div "31 last days" at bounding box center [948, 115] width 38 height 10
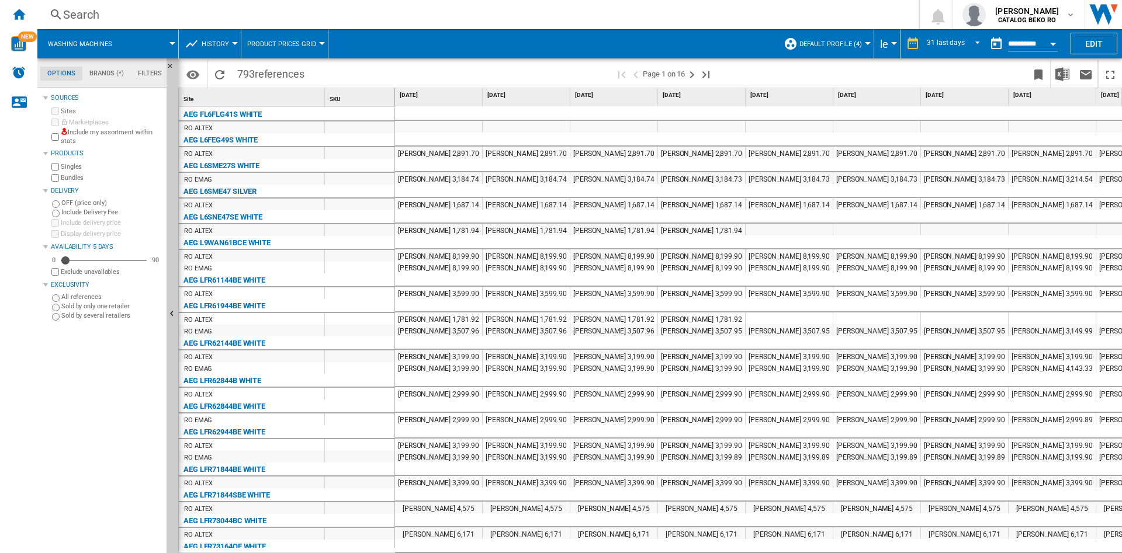
click at [886, 46] on span "le" at bounding box center [884, 44] width 8 height 12
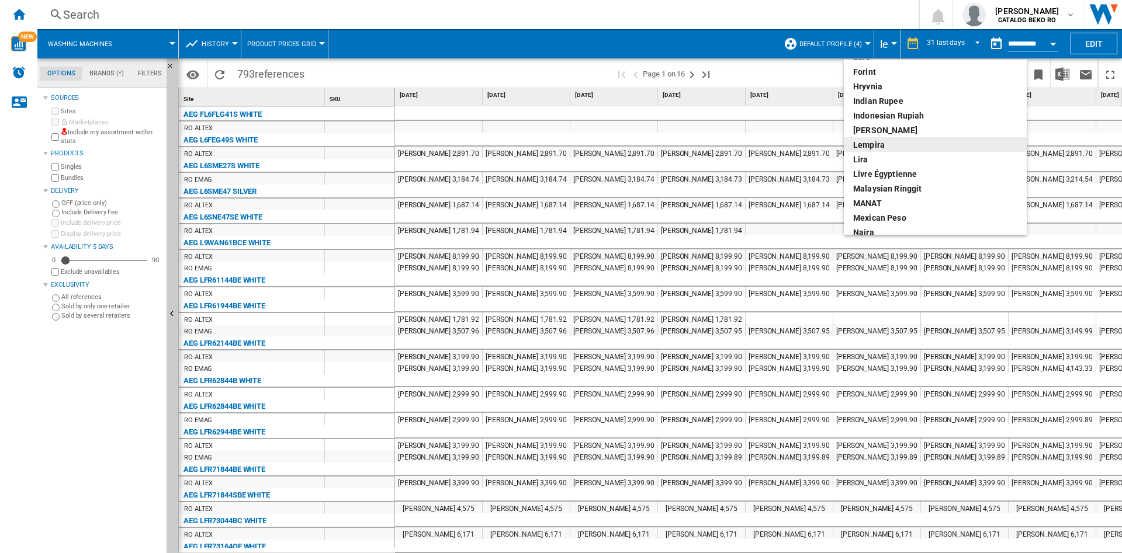
scroll to position [175, 0]
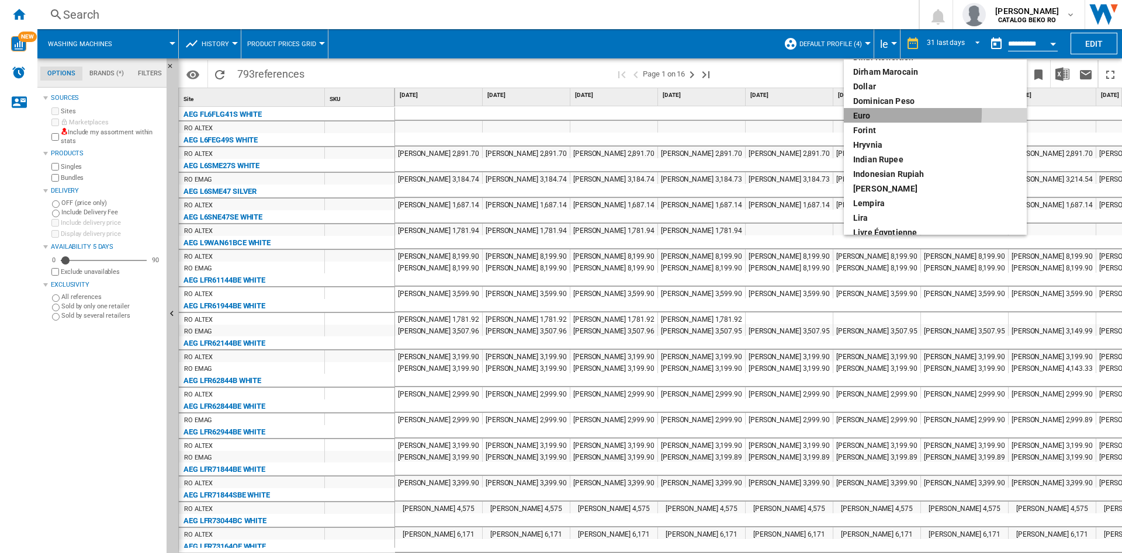
click at [872, 112] on div "euro" at bounding box center [935, 116] width 164 height 12
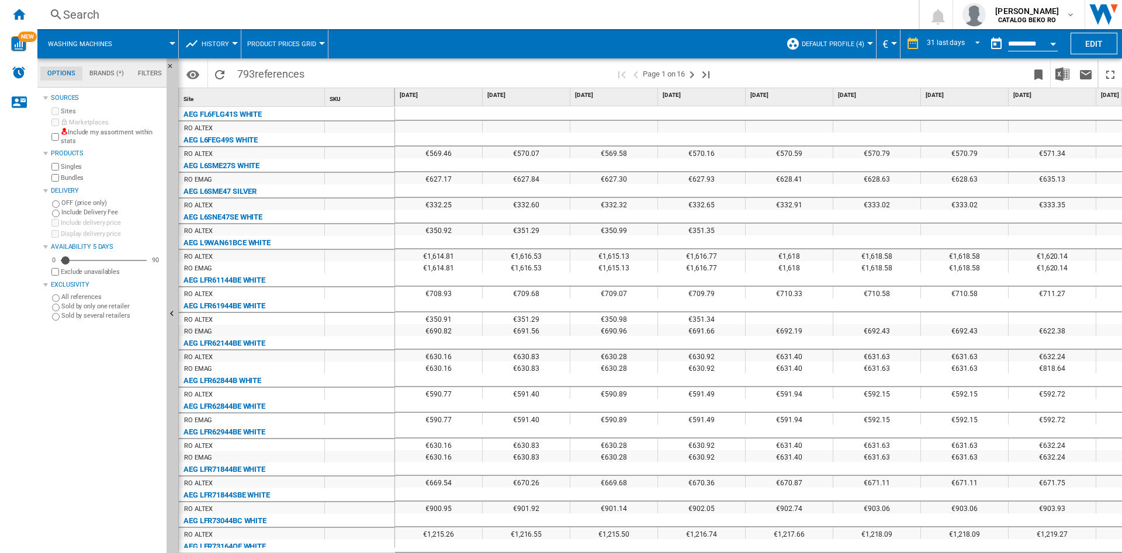
click at [867, 42] on button "Default profile (4)" at bounding box center [836, 43] width 68 height 29
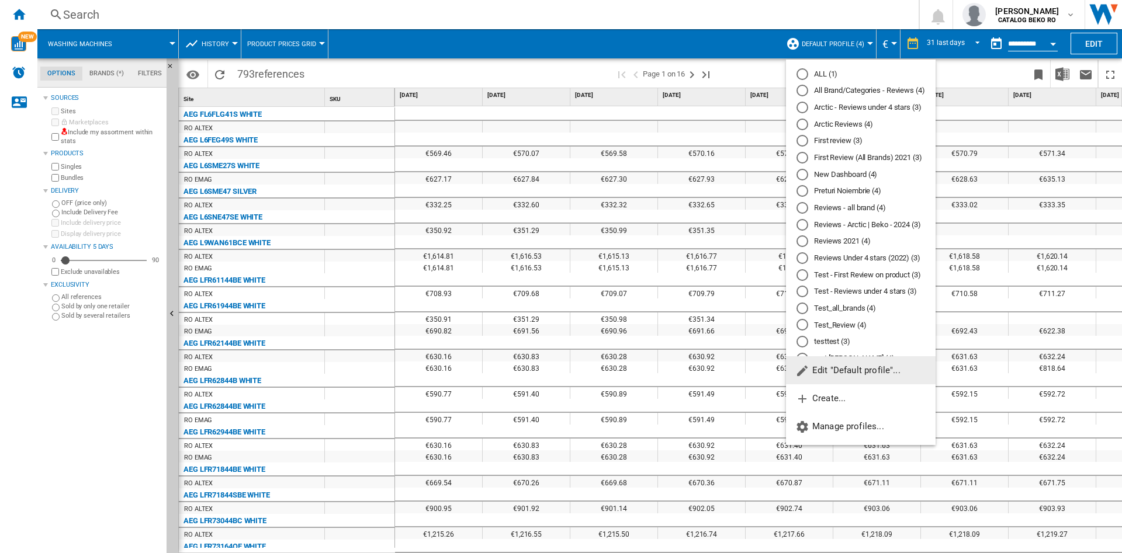
scroll to position [48, 0]
click at [805, 348] on div "pret WM Beko (4)" at bounding box center [802, 345] width 12 height 12
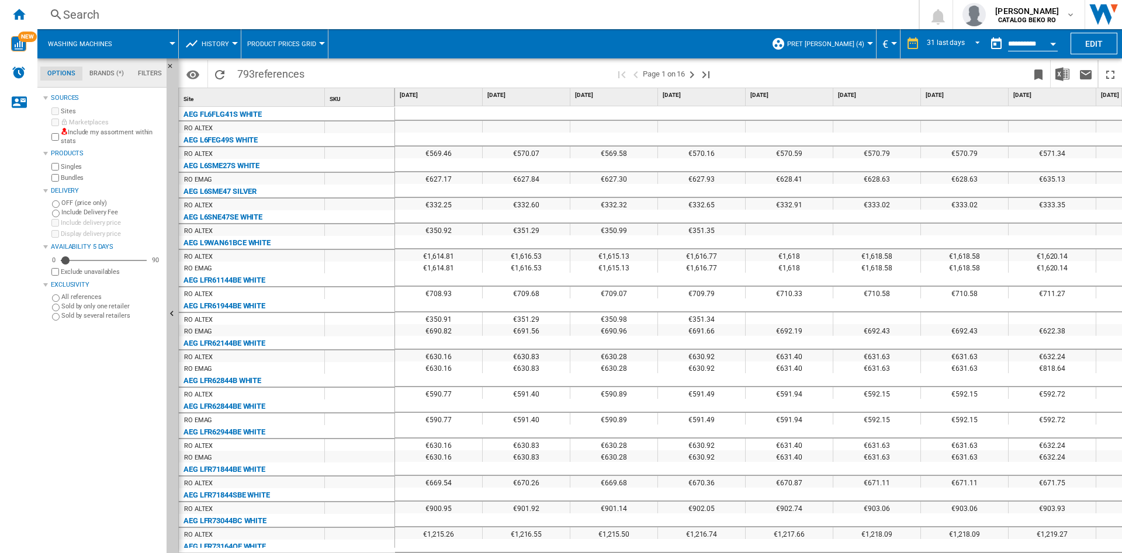
click at [862, 43] on span "pret [PERSON_NAME] (4)" at bounding box center [825, 44] width 77 height 8
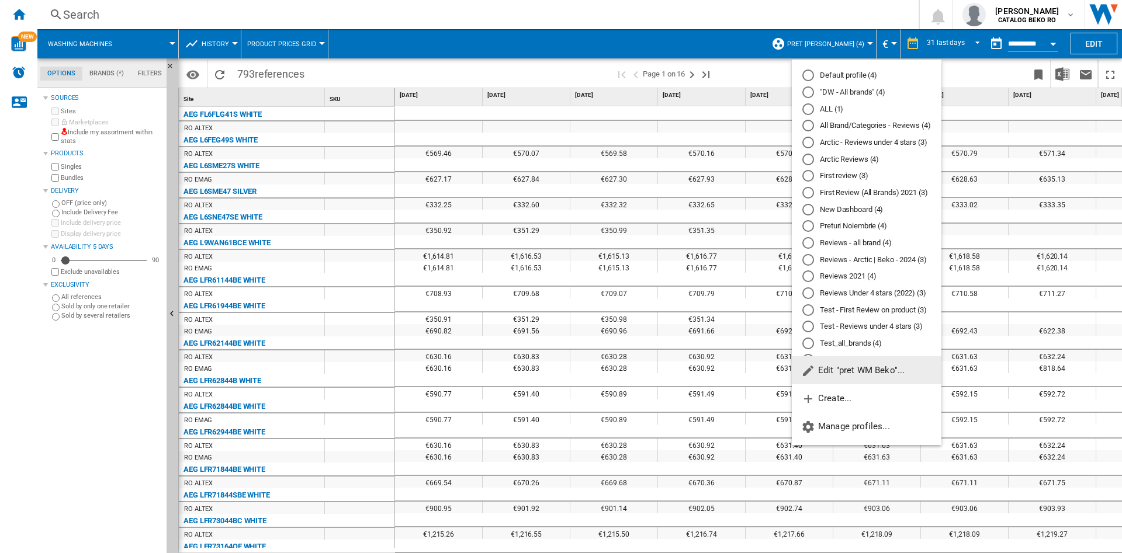
click at [110, 77] on md-backdrop at bounding box center [561, 276] width 1122 height 553
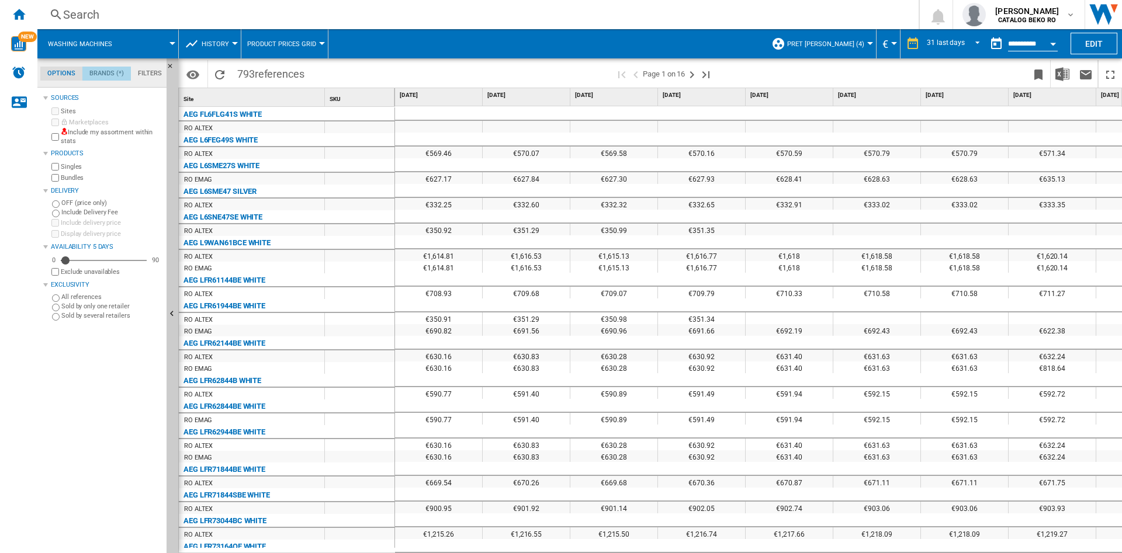
click at [110, 71] on md-tab-item "Brands (*)" at bounding box center [106, 74] width 48 height 14
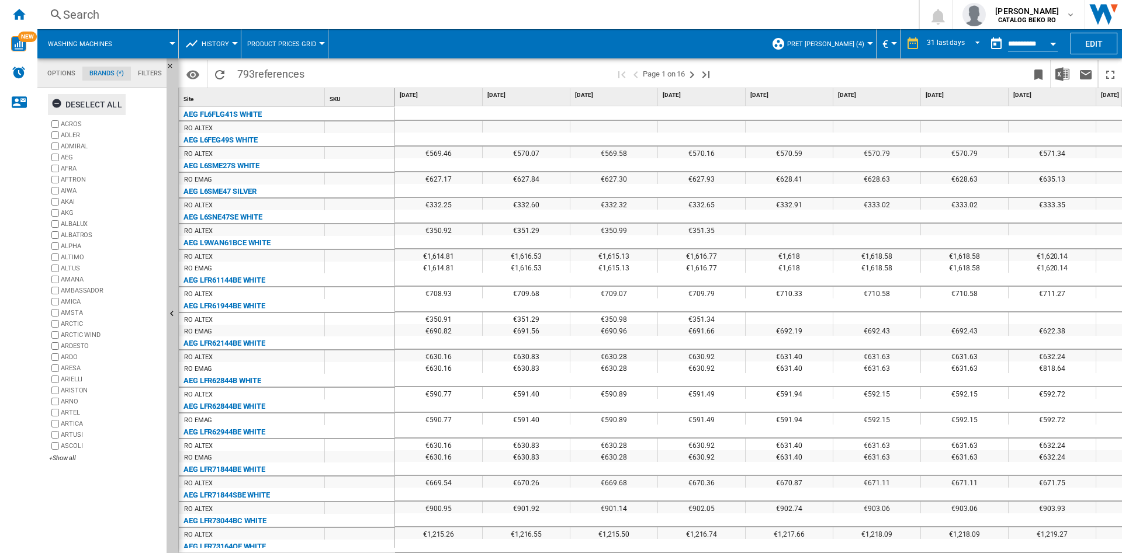
click at [85, 106] on div "Deselect all" at bounding box center [86, 104] width 71 height 21
click at [60, 459] on div "+Show all" at bounding box center [105, 458] width 113 height 9
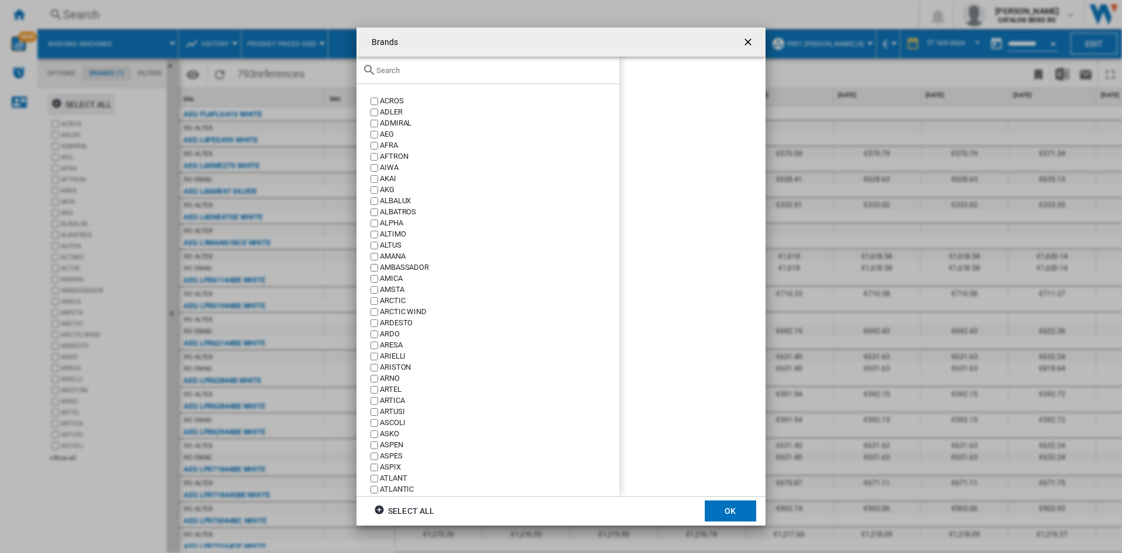
click at [427, 71] on input "Brands ACROS ..." at bounding box center [494, 70] width 237 height 9
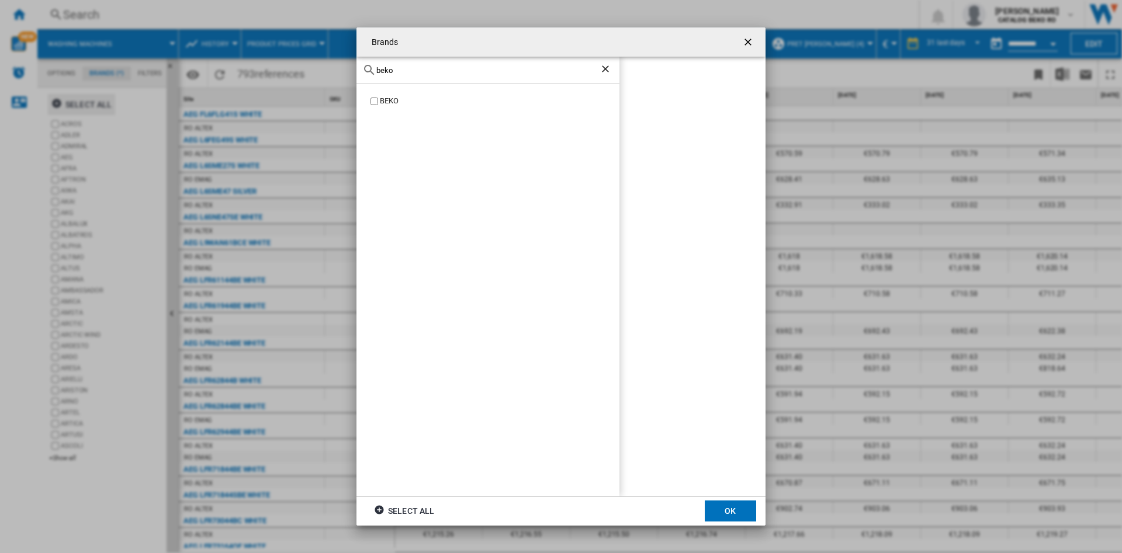
type input "beko"
click at [725, 510] on button "OK" at bounding box center [730, 511] width 51 height 21
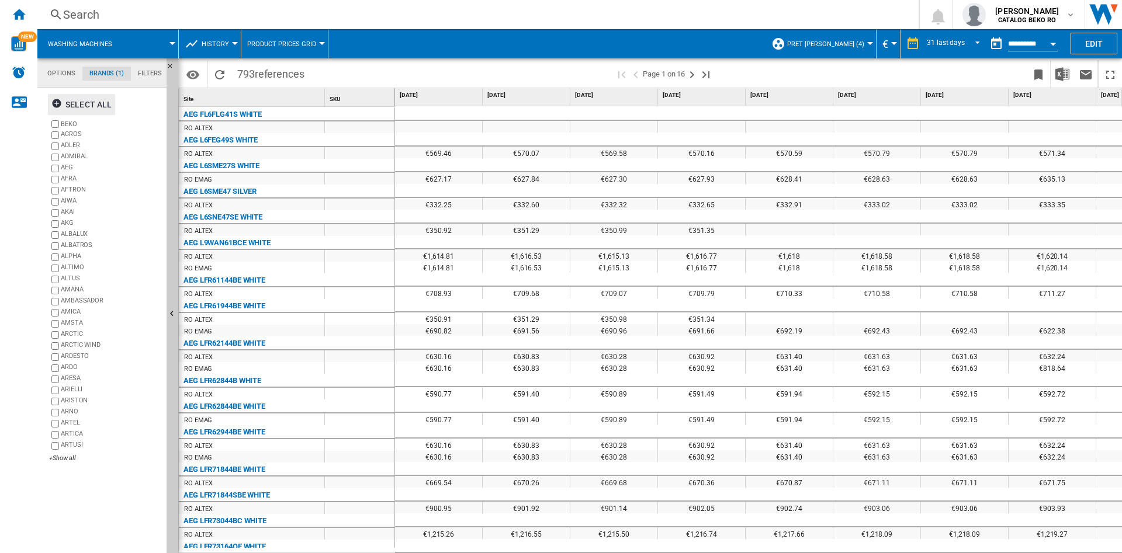
click at [150, 72] on md-tab-item "Filters" at bounding box center [150, 74] width 38 height 14
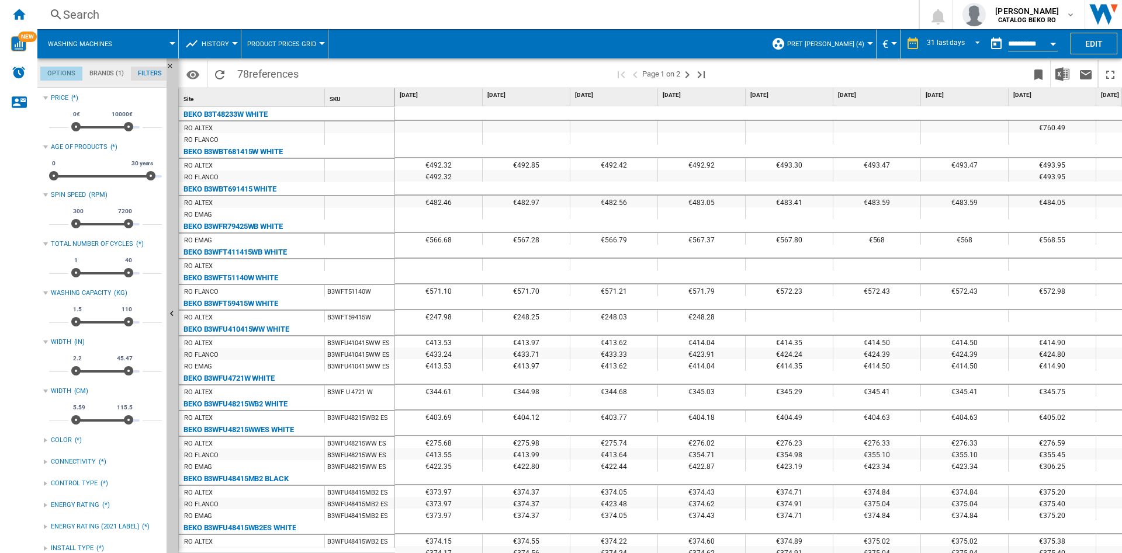
click at [65, 69] on md-tab-item "Options" at bounding box center [61, 74] width 42 height 14
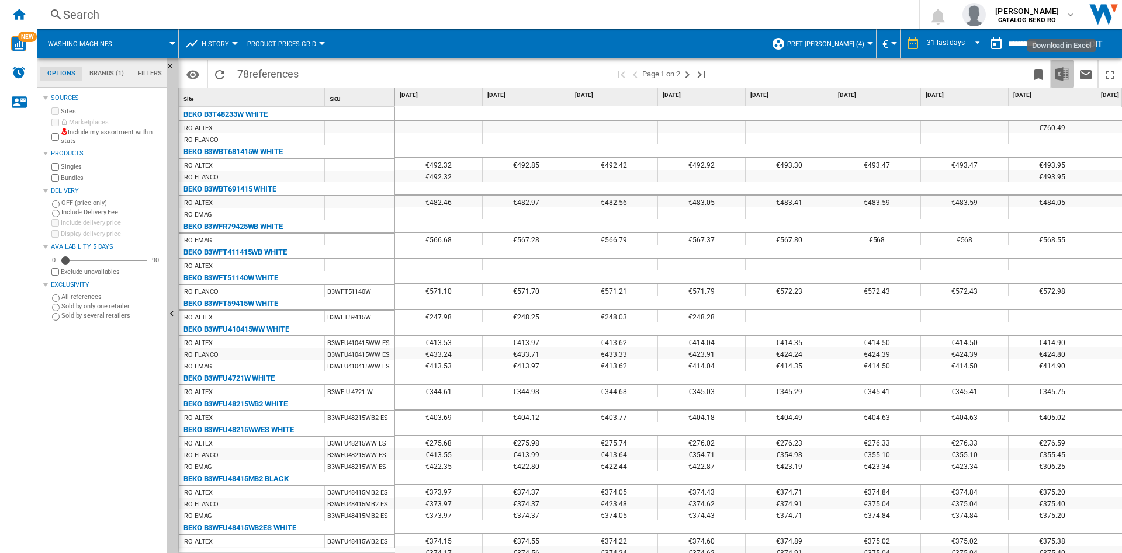
click at [1066, 77] on img "Download in Excel" at bounding box center [1062, 74] width 14 height 14
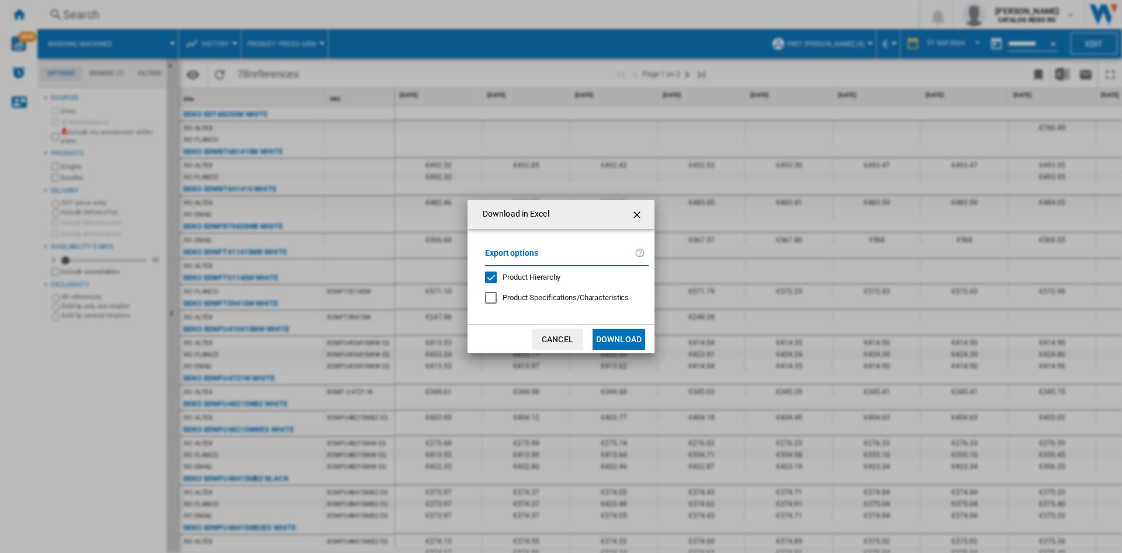
click at [622, 339] on button "Download" at bounding box center [618, 339] width 53 height 21
